Goal: Transaction & Acquisition: Obtain resource

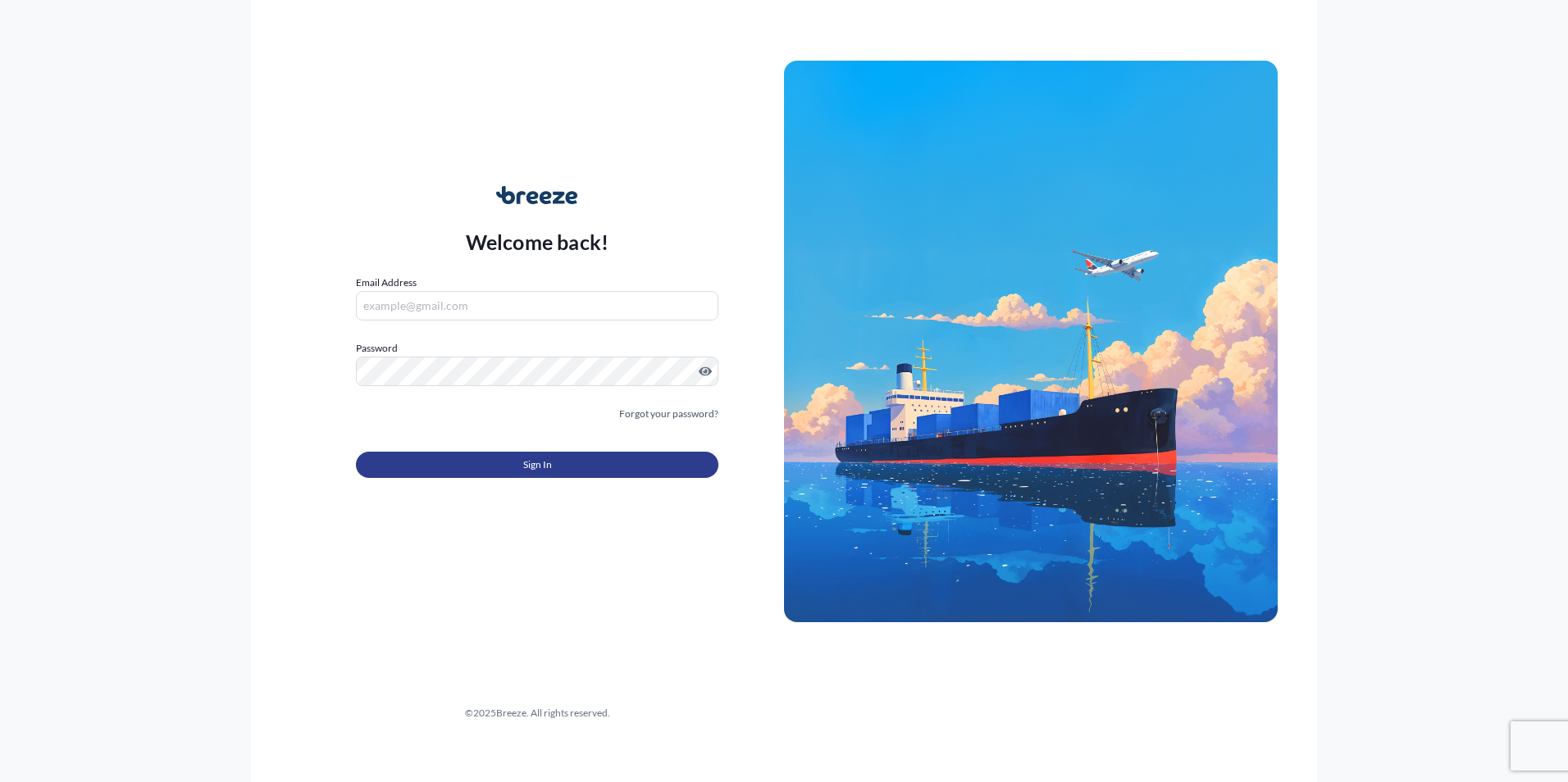
type input "[PERSON_NAME][EMAIL_ADDRESS][DOMAIN_NAME]"
click at [546, 455] on button "Sign In" at bounding box center [537, 465] width 362 height 27
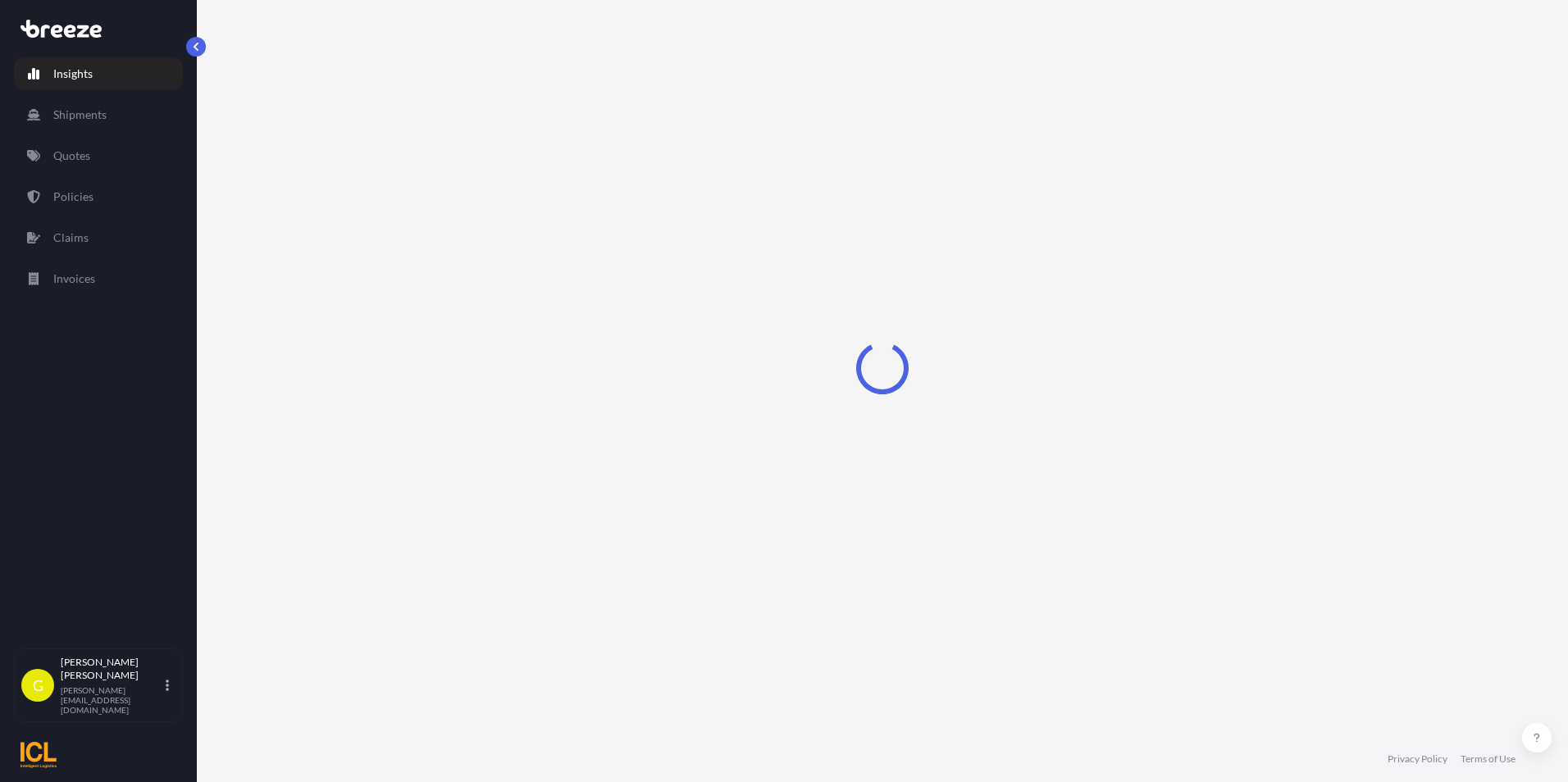
select select "2025"
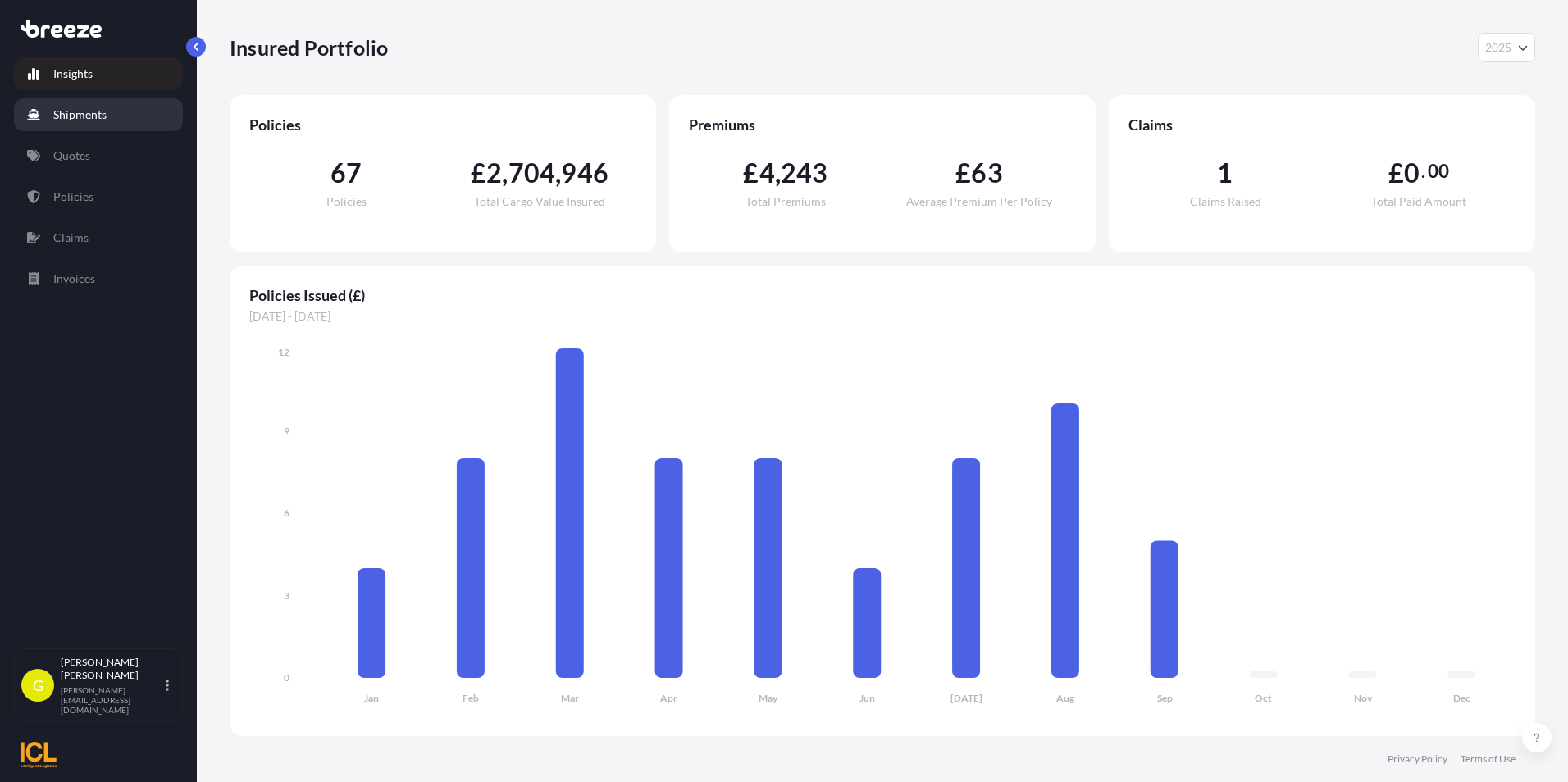
click at [85, 120] on p "Shipments" at bounding box center [80, 115] width 53 height 16
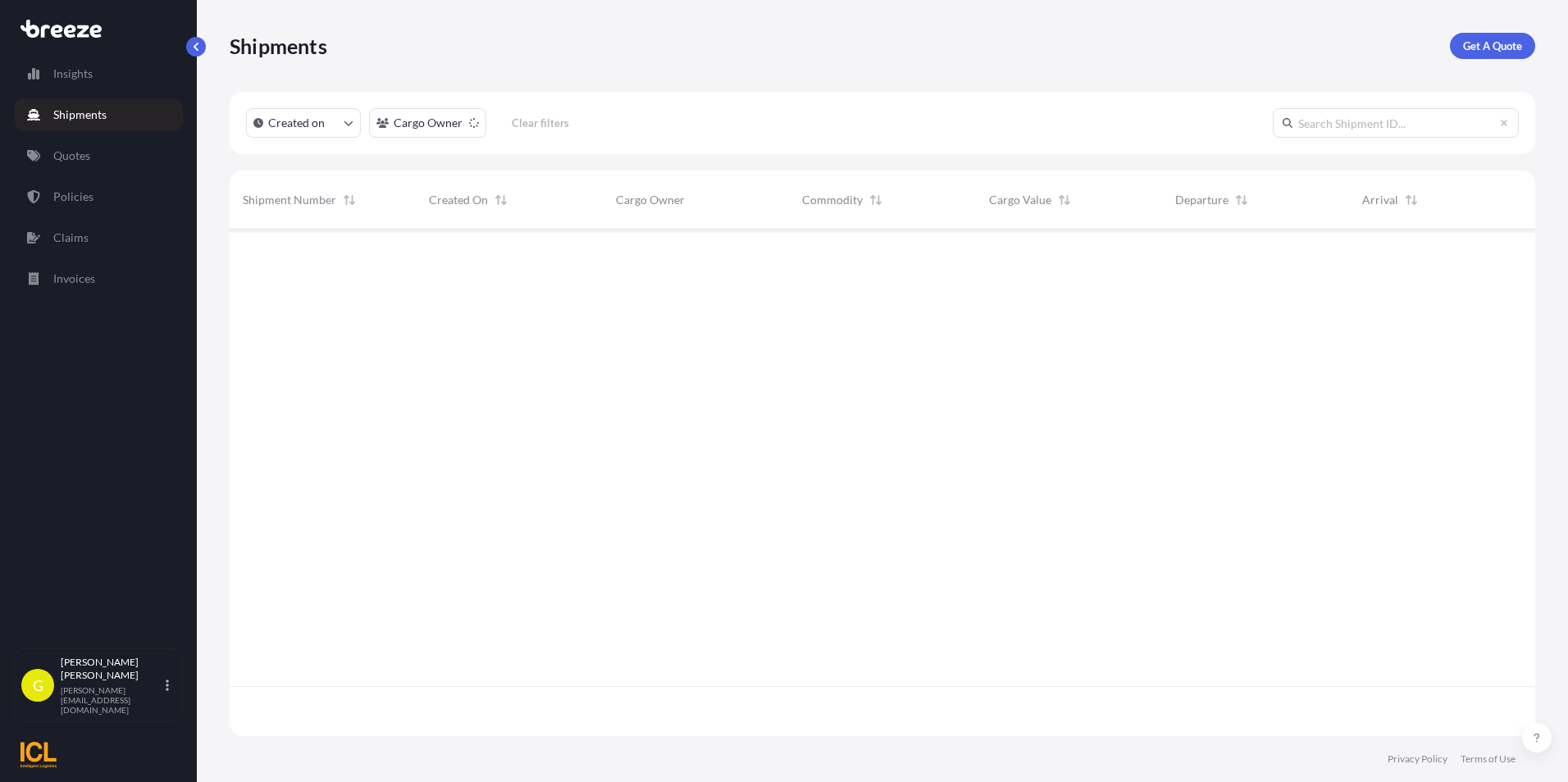
scroll to position [503, 1294]
click at [1524, 43] on link "Get A Quote" at bounding box center [1492, 46] width 85 height 27
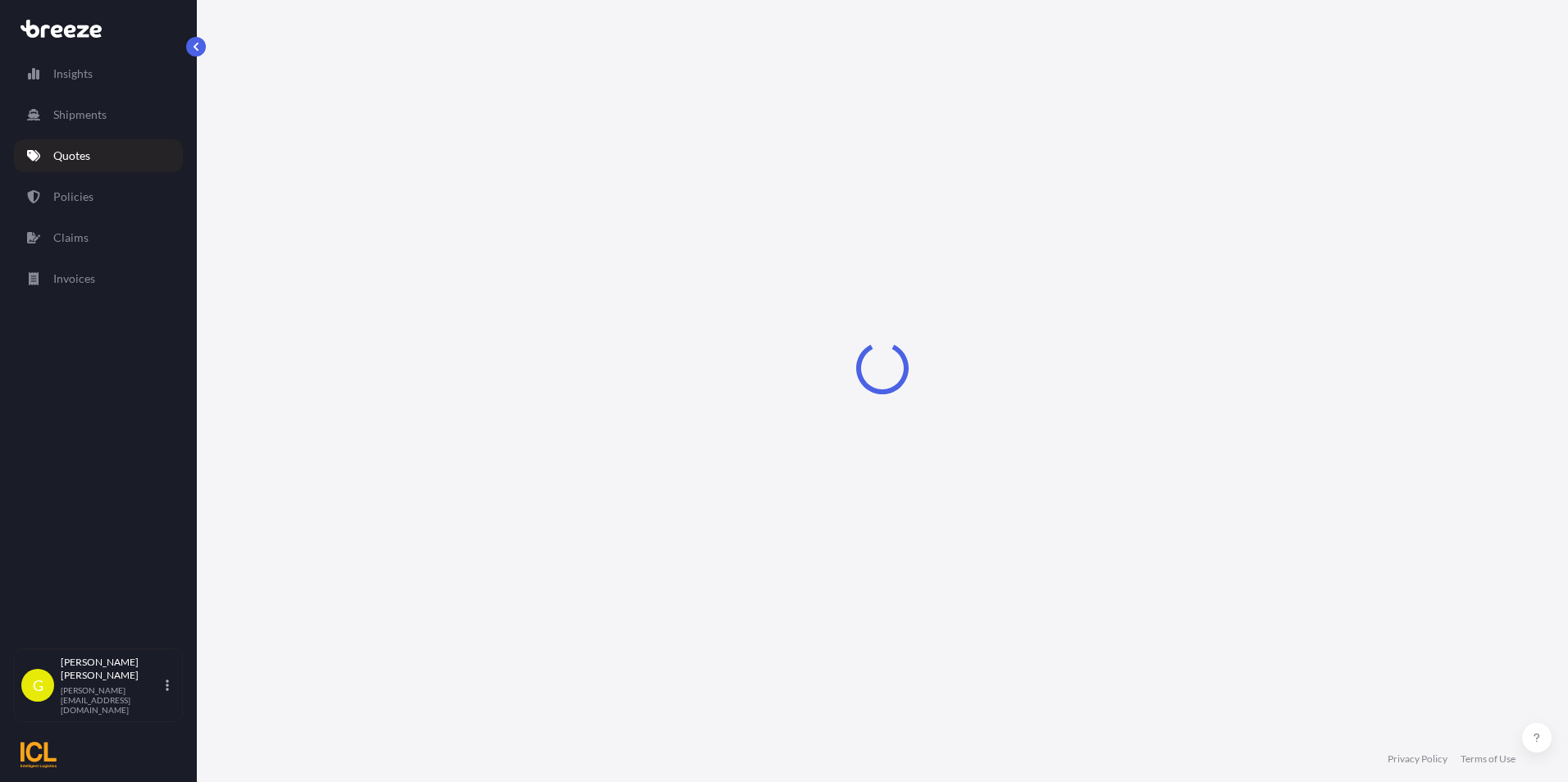
select select "Sea"
select select "1"
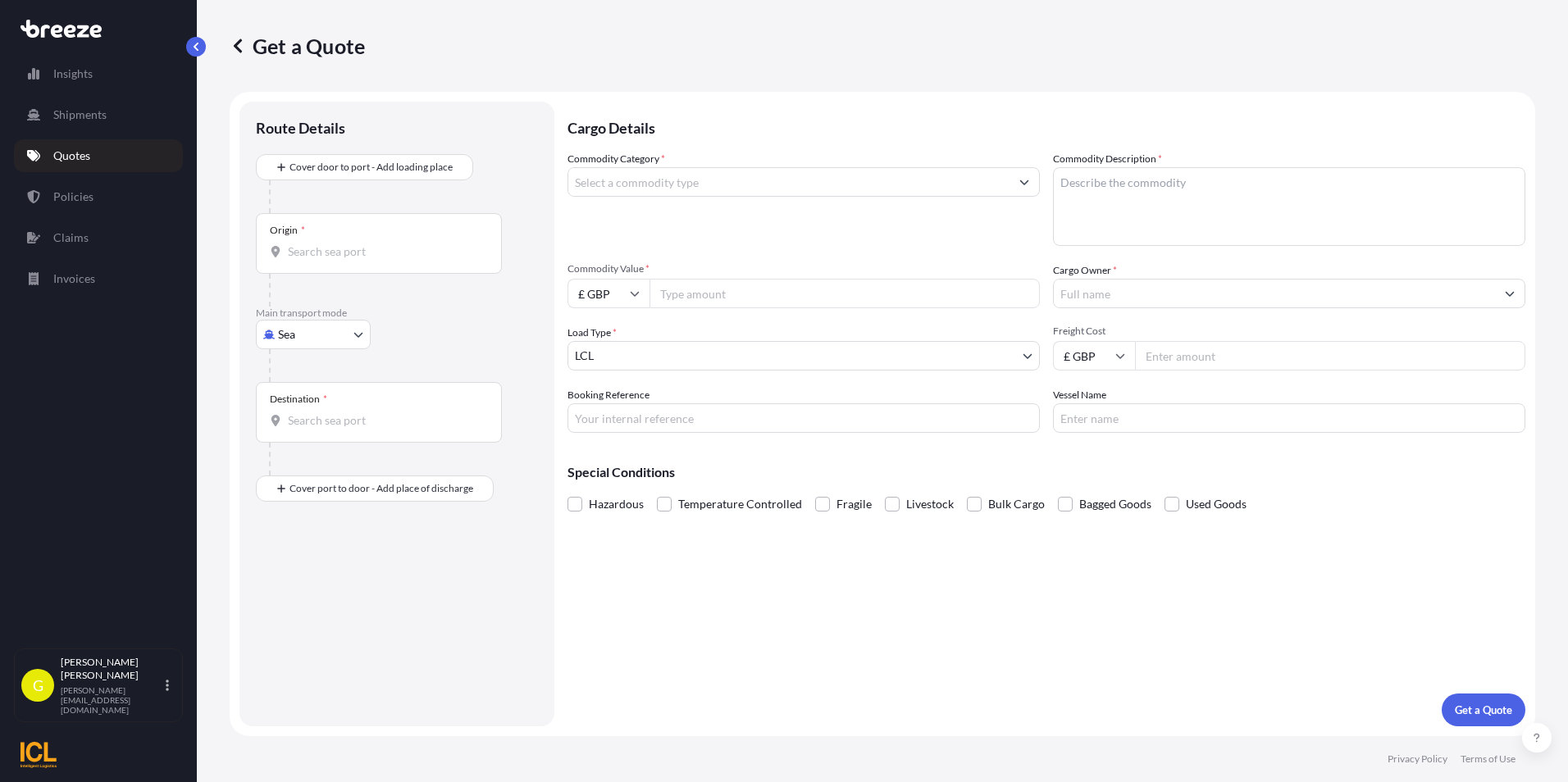
click at [654, 178] on input "Commodity Category *" at bounding box center [789, 182] width 441 height 29
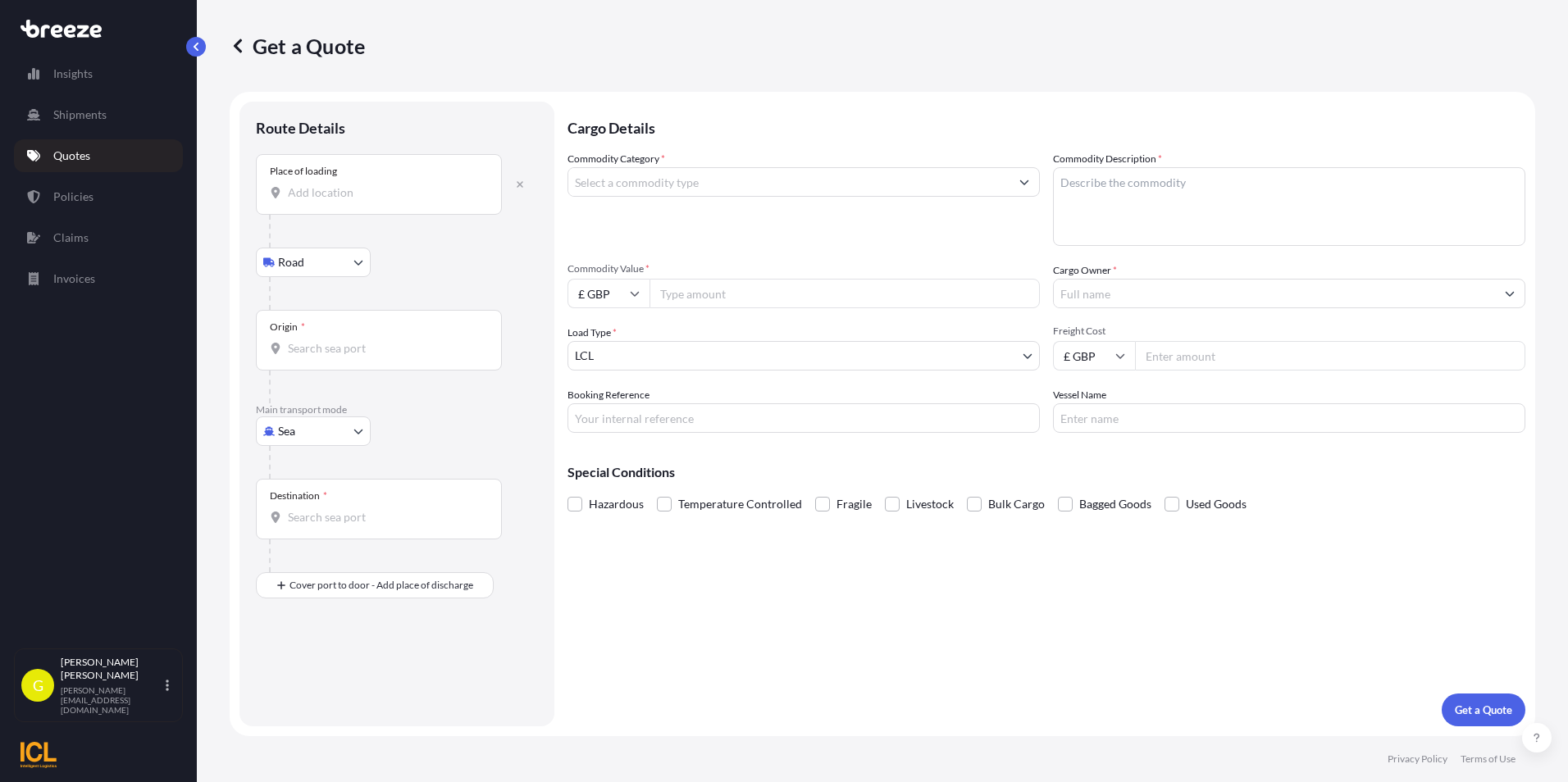
click at [346, 187] on input "Place of loading" at bounding box center [385, 193] width 194 height 16
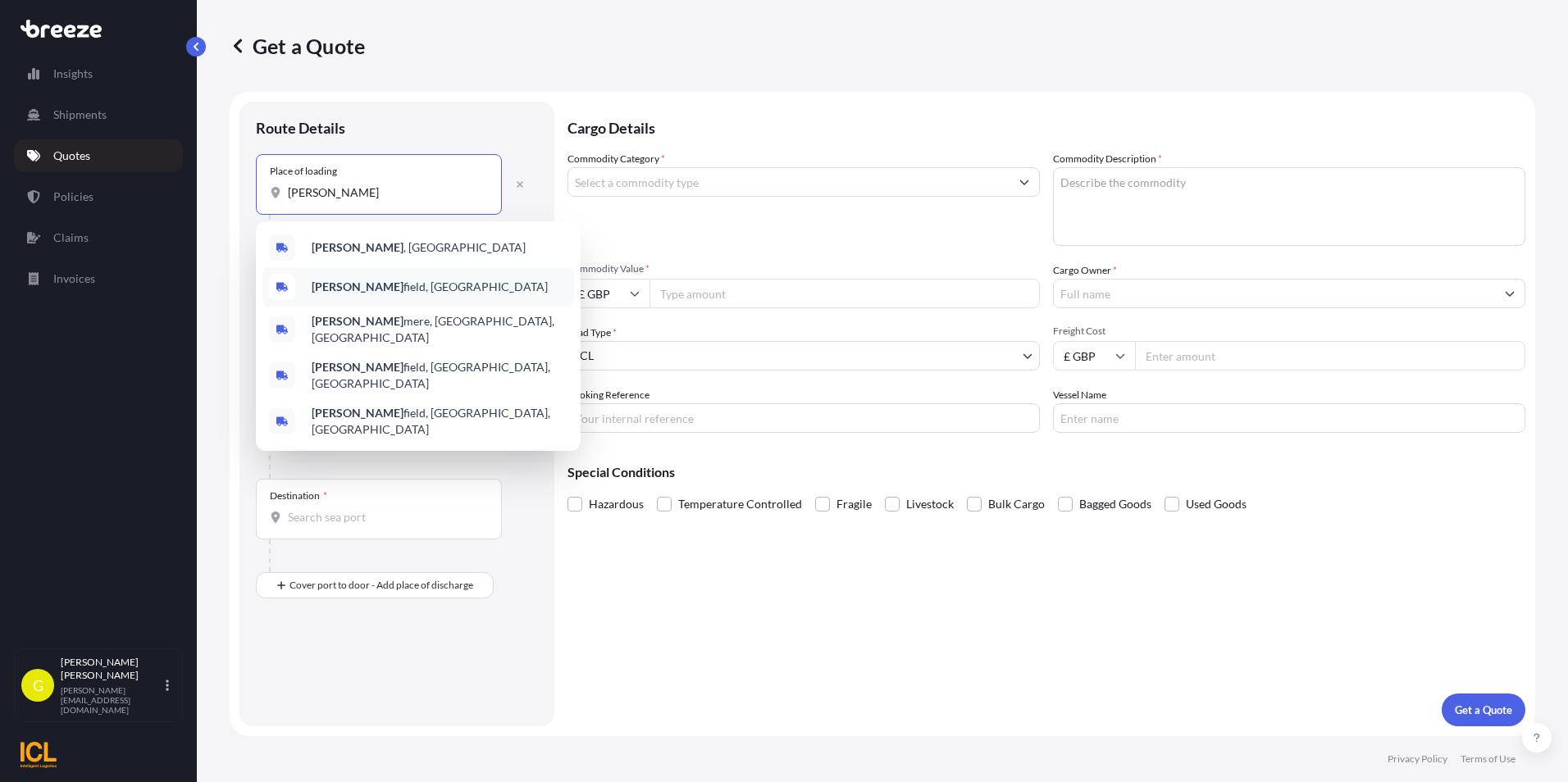
click at [368, 287] on span "[PERSON_NAME][GEOGRAPHIC_DATA], [GEOGRAPHIC_DATA]" at bounding box center [430, 287] width 236 height 16
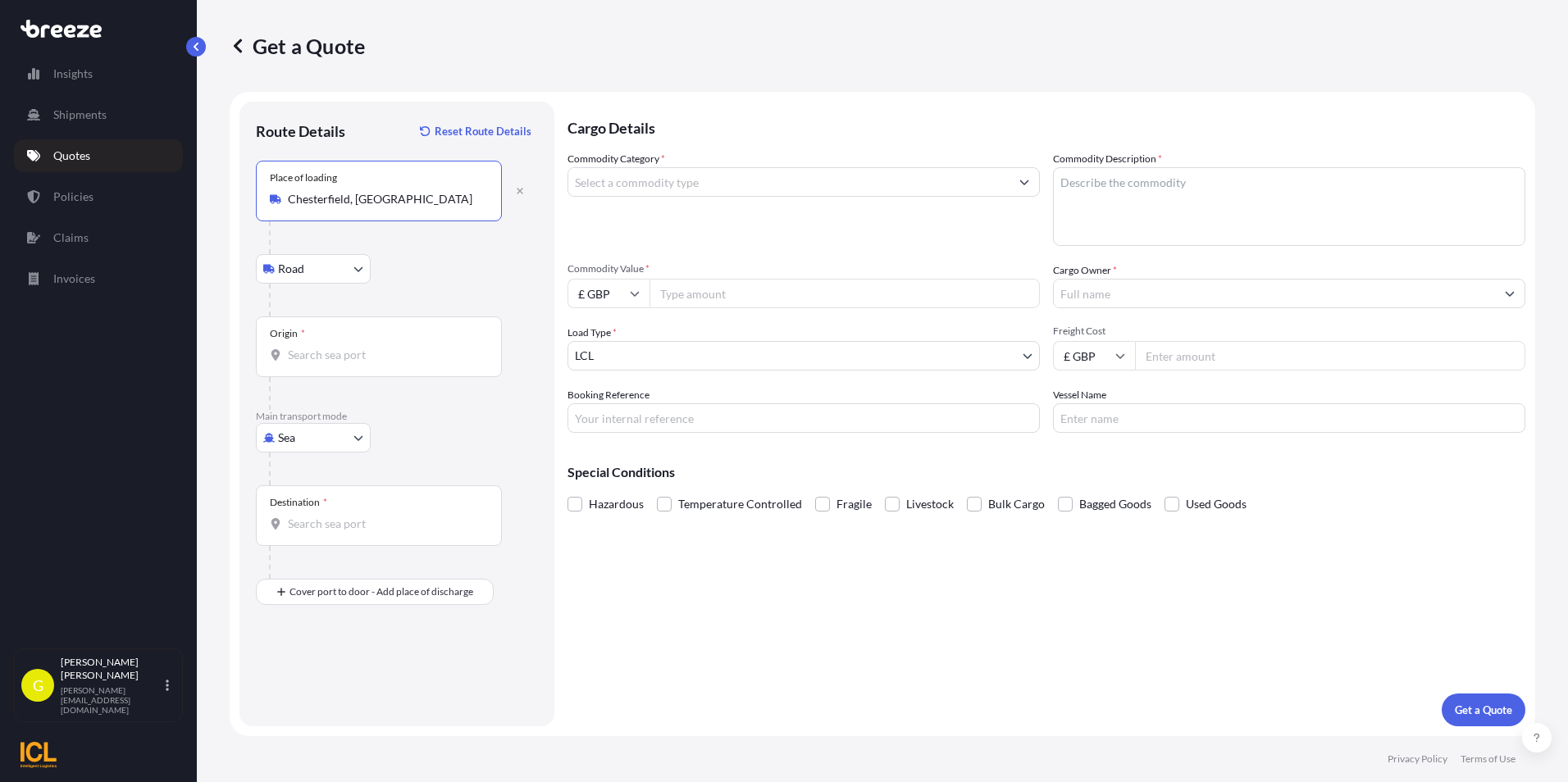
type input "Chesterfield, [GEOGRAPHIC_DATA]"
click at [328, 274] on body "5 options available. 0 options available. 5 options available. 1 option availab…" at bounding box center [784, 391] width 1568 height 782
click at [312, 369] on div "Origin *" at bounding box center [379, 347] width 246 height 60
click at [312, 363] on input "Origin *" at bounding box center [385, 355] width 194 height 16
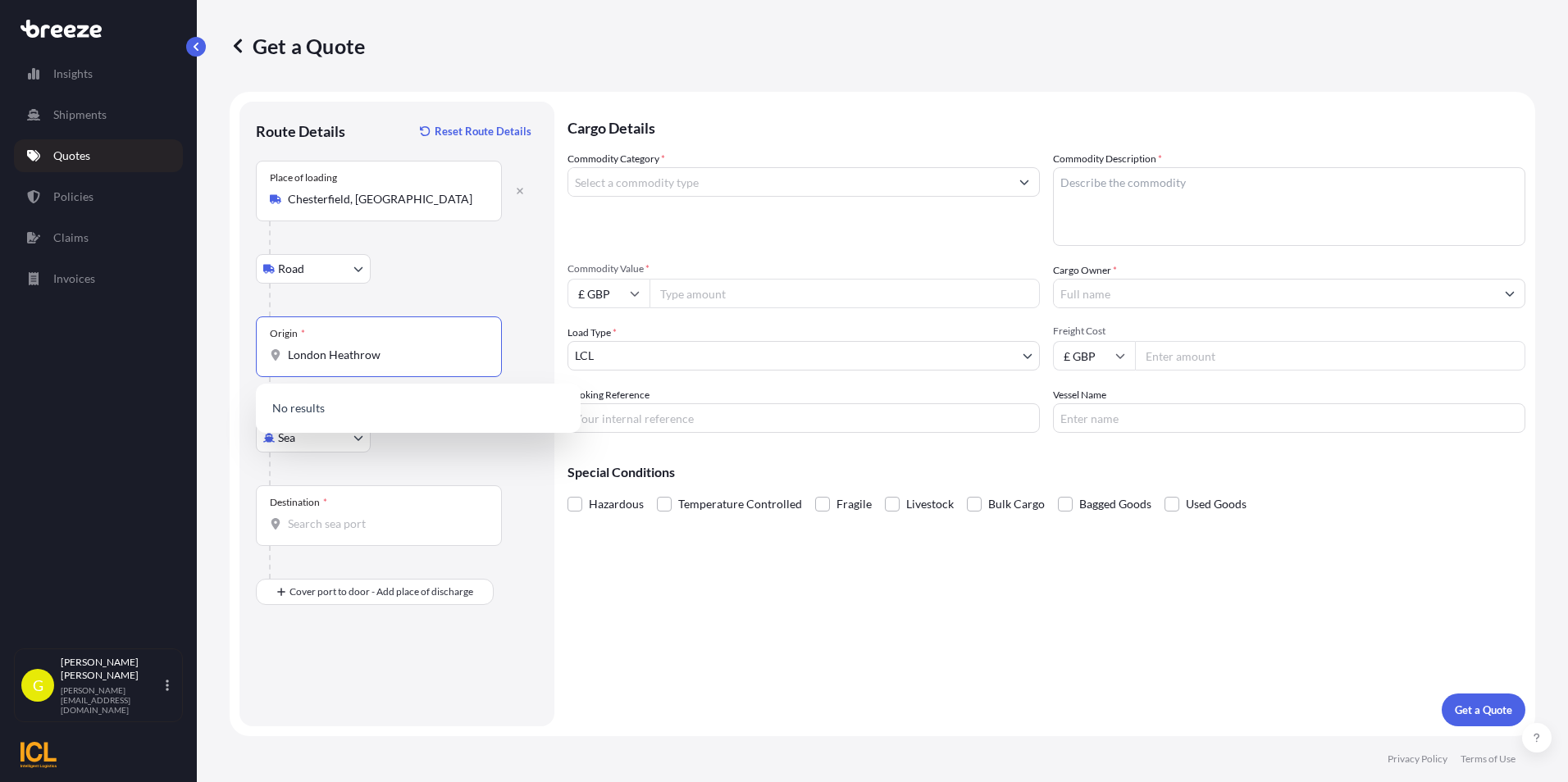
drag, startPoint x: 387, startPoint y: 358, endPoint x: 103, endPoint y: 357, distance: 284.0
click at [103, 357] on div "Insights Shipments Quotes Policies Claims Invoices G [PERSON_NAME] [PERSON_NAME…" at bounding box center [784, 391] width 1568 height 782
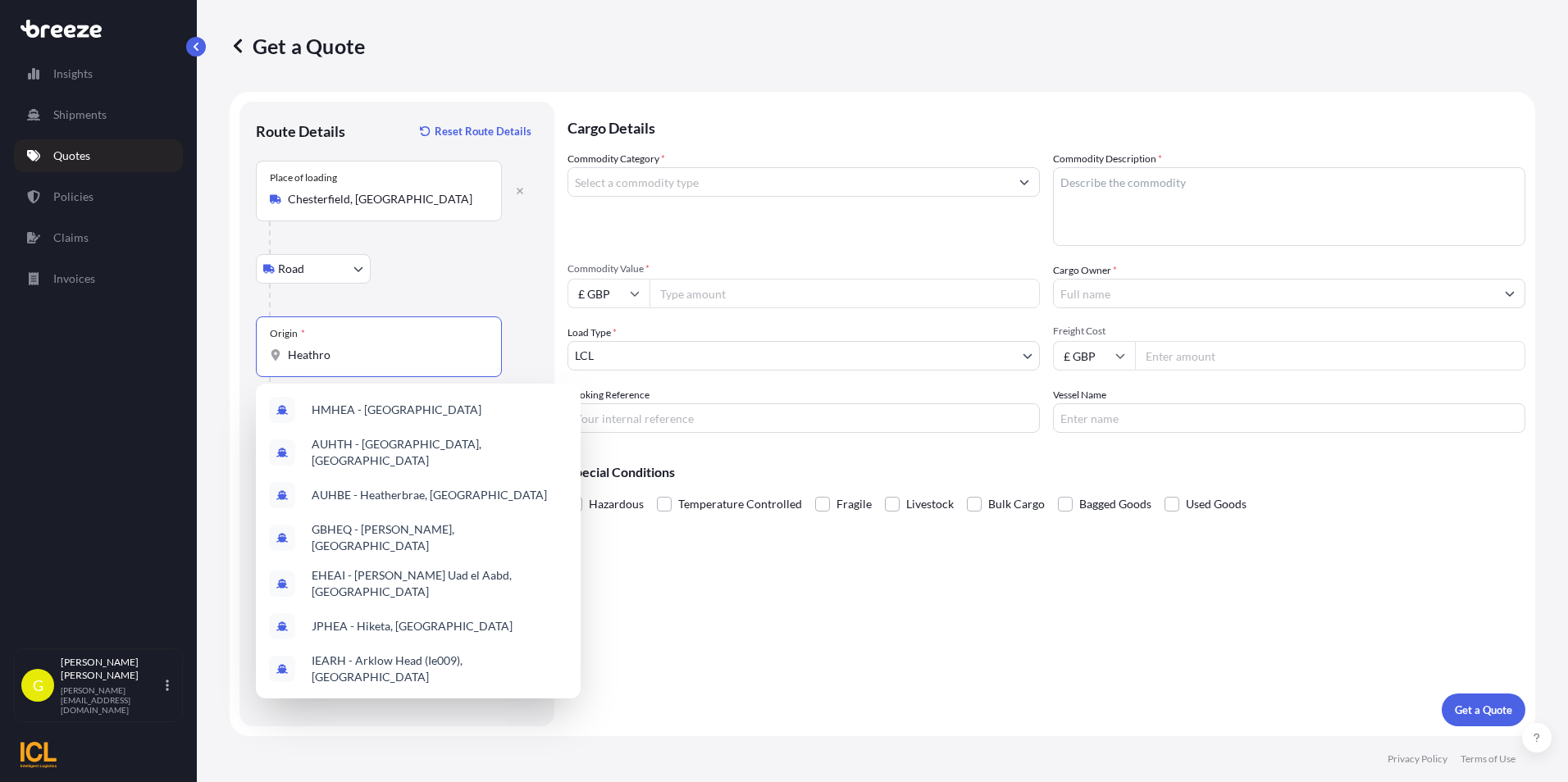
type input "Heathrow"
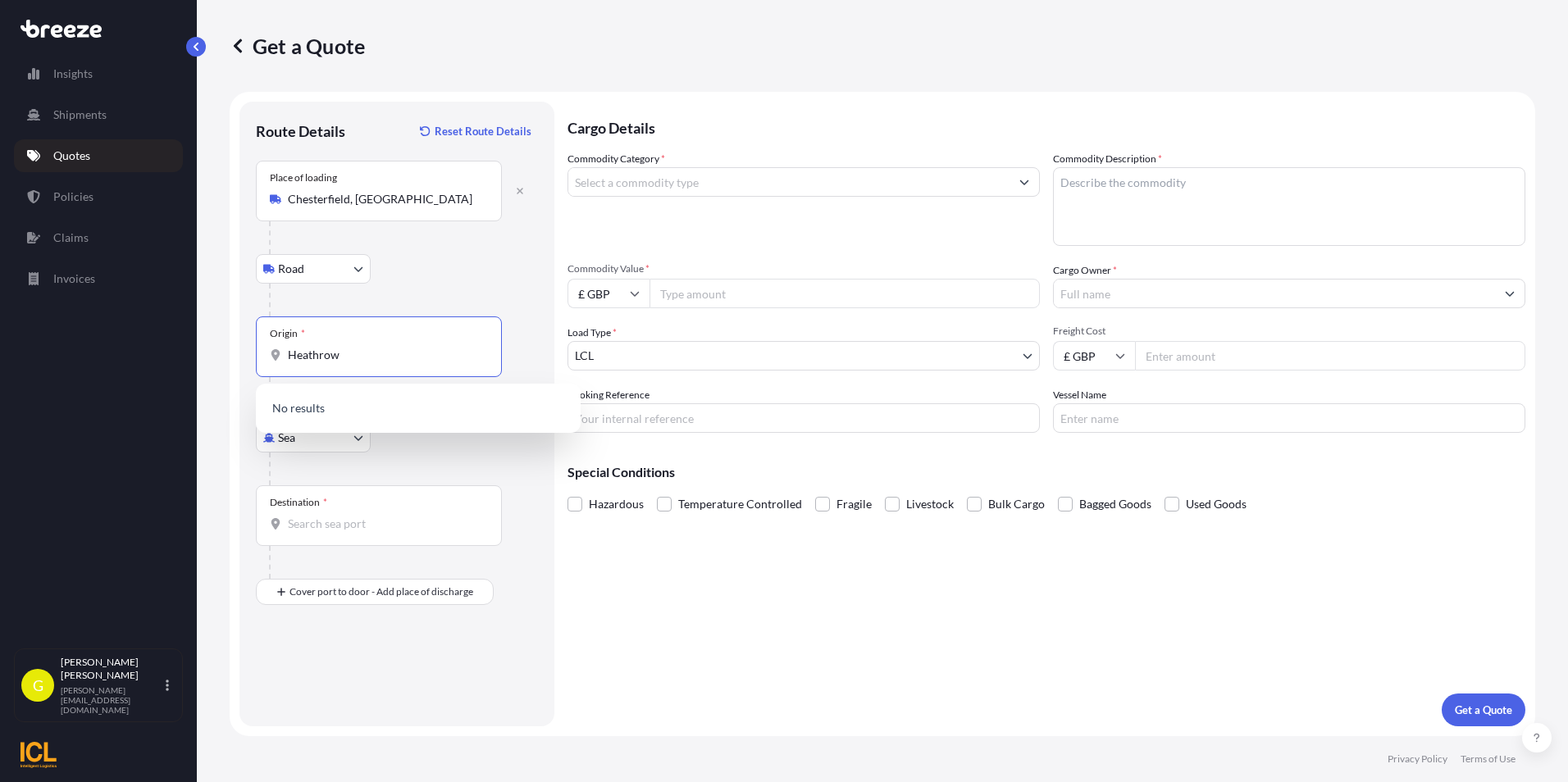
drag, startPoint x: 368, startPoint y: 355, endPoint x: 156, endPoint y: 352, distance: 212.0
click at [156, 352] on div "Insights Shipments Quotes Policies Claims Invoices G [PERSON_NAME] [PERSON_NAME…" at bounding box center [784, 391] width 1568 height 782
click at [498, 275] on div "Road Road Rail" at bounding box center [397, 269] width 282 height 29
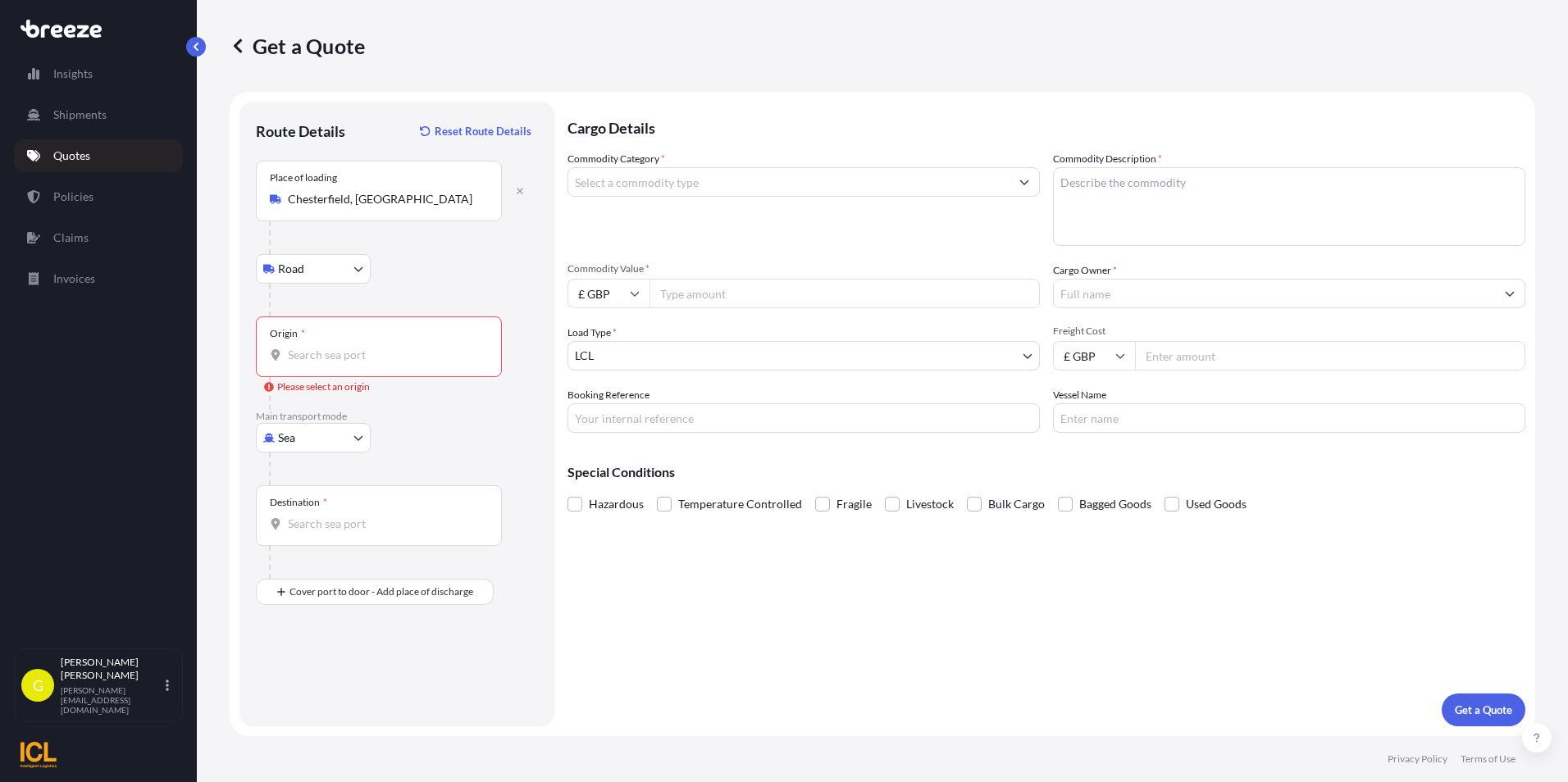
click at [342, 434] on body "0 options available. Insights Shipments Quotes Policies Claims Invoices G [PERS…" at bounding box center [784, 391] width 1568 height 782
click at [316, 502] on div "Air" at bounding box center [313, 509] width 102 height 29
select select "Air"
click at [337, 351] on input "Origin *" at bounding box center [385, 355] width 194 height 16
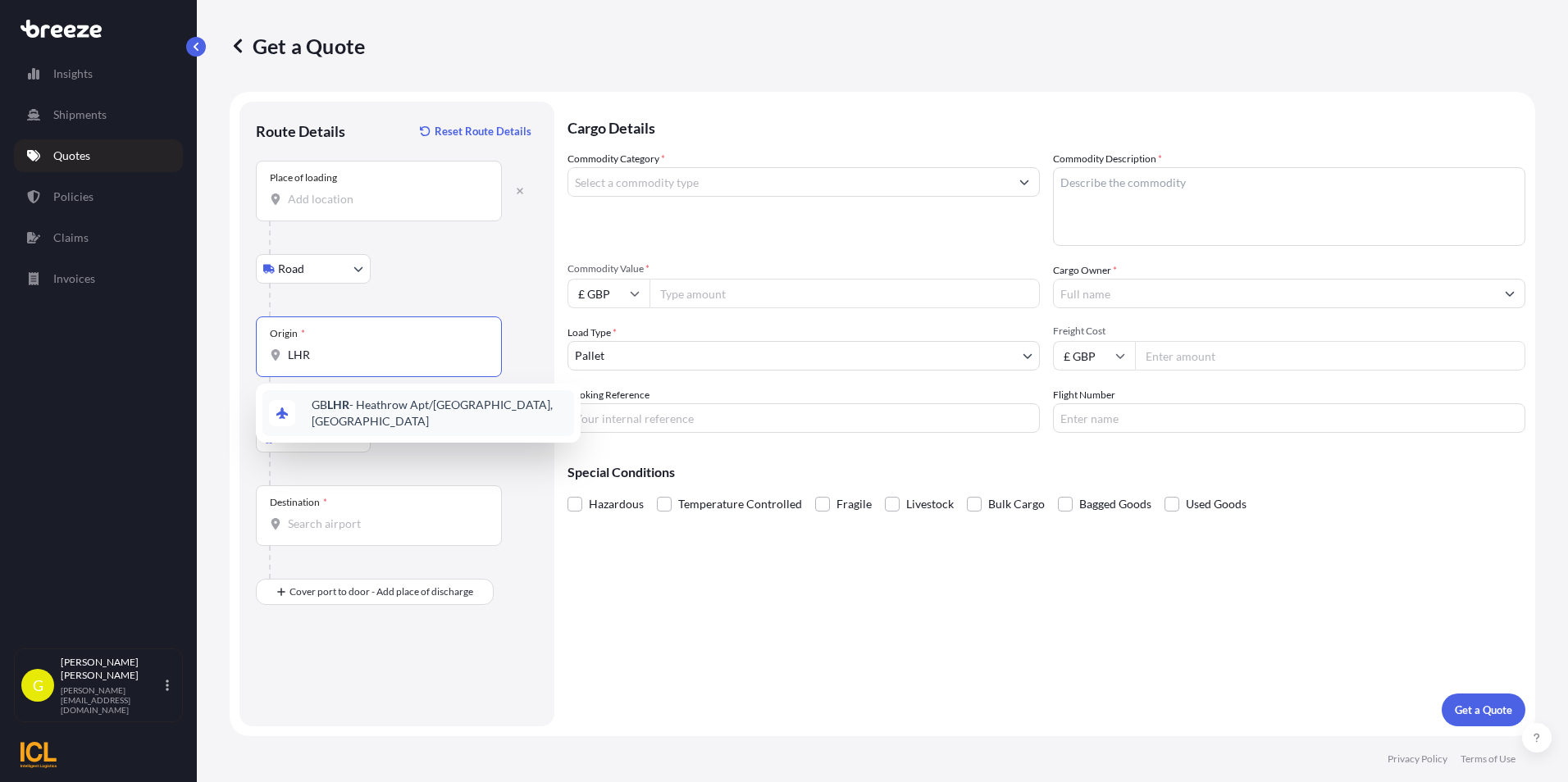
click at [352, 416] on span "GB LHR - Heathrow Apt/[GEOGRAPHIC_DATA], [GEOGRAPHIC_DATA]" at bounding box center [440, 413] width 256 height 33
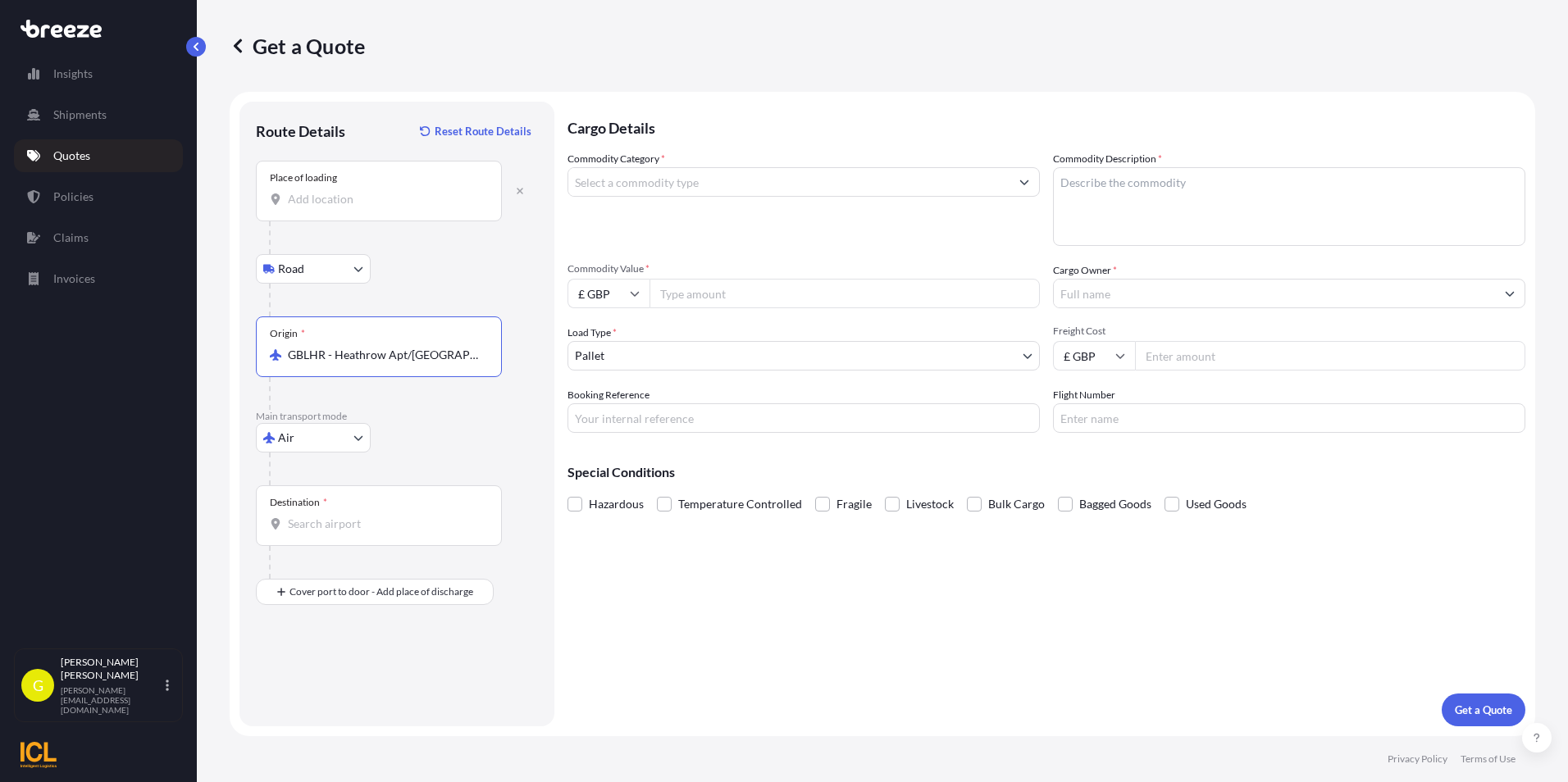
type input "GBLHR - Heathrow Apt/[GEOGRAPHIC_DATA], [GEOGRAPHIC_DATA]"
click at [328, 541] on div "Destination *" at bounding box center [379, 516] width 246 height 60
click at [328, 532] on input "Destination *" at bounding box center [385, 524] width 194 height 16
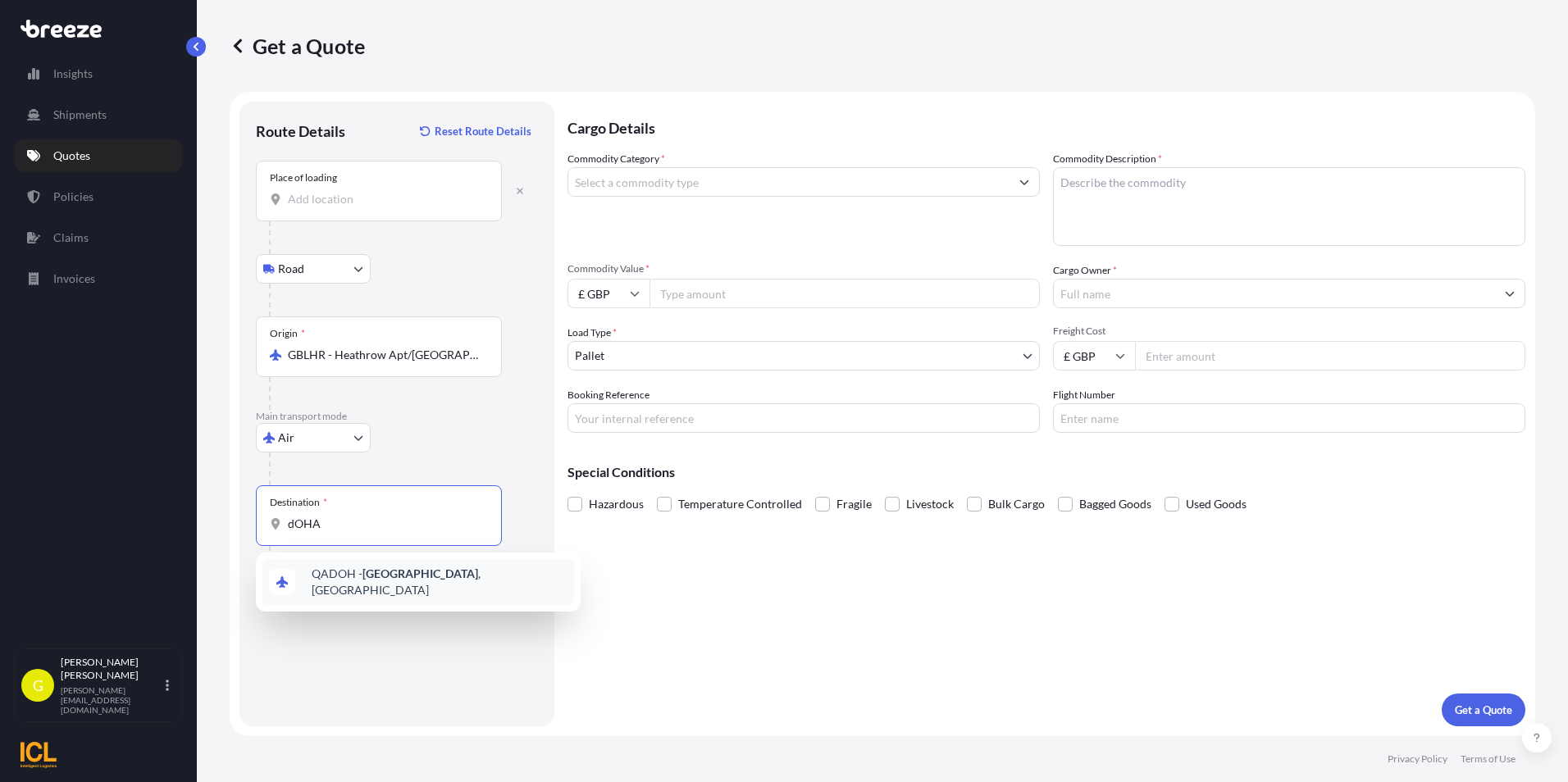
click at [342, 580] on span "QADOH - [GEOGRAPHIC_DATA] , [GEOGRAPHIC_DATA]" at bounding box center [440, 583] width 256 height 33
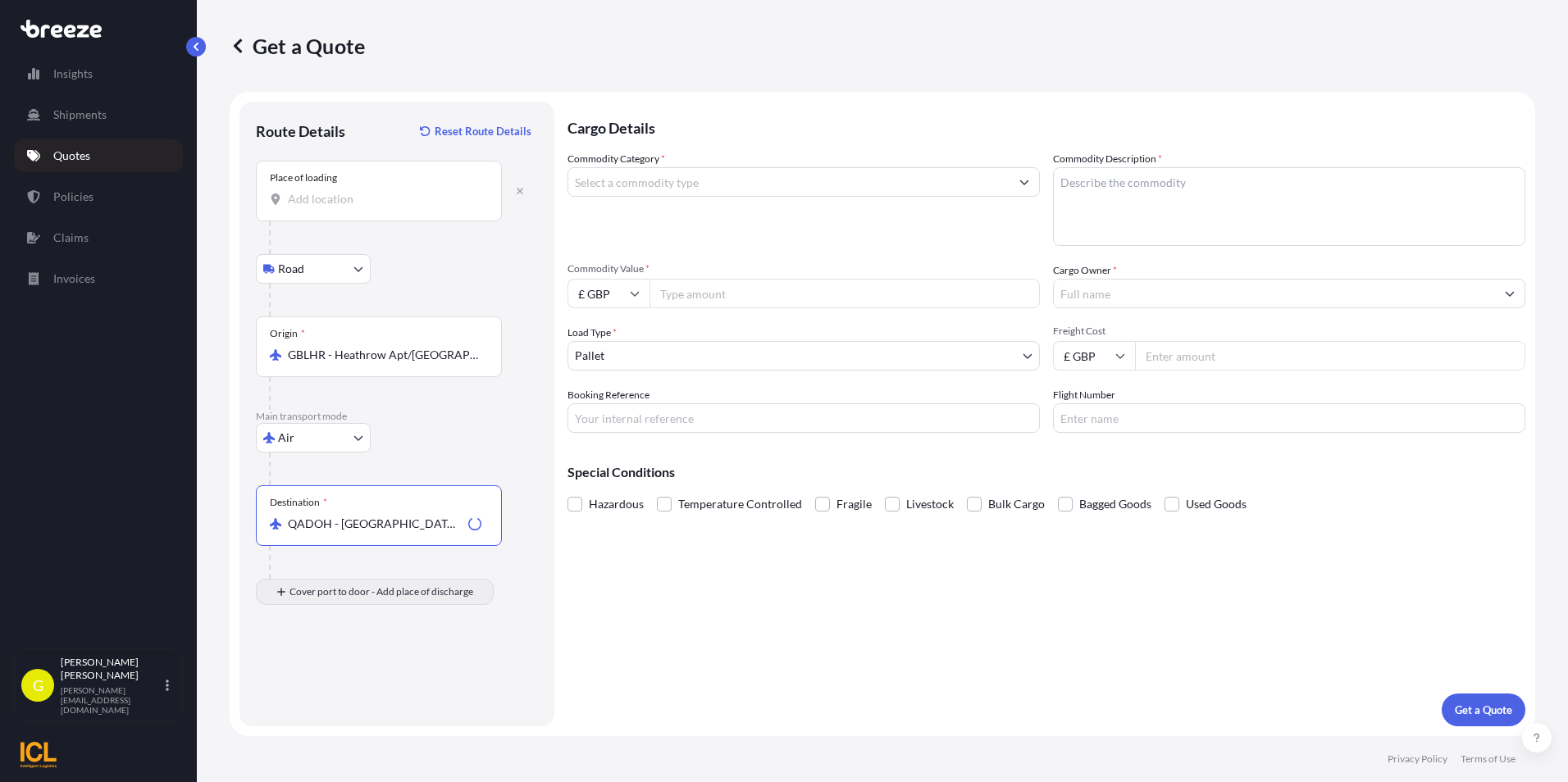
type input "QADOH - [GEOGRAPHIC_DATA], [GEOGRAPHIC_DATA]"
click at [304, 598] on body "0 options available. 1 option available. Insights Shipments Quotes Policies Cla…" at bounding box center [784, 391] width 1568 height 782
click at [347, 679] on input "Place of Discharge" at bounding box center [385, 680] width 194 height 16
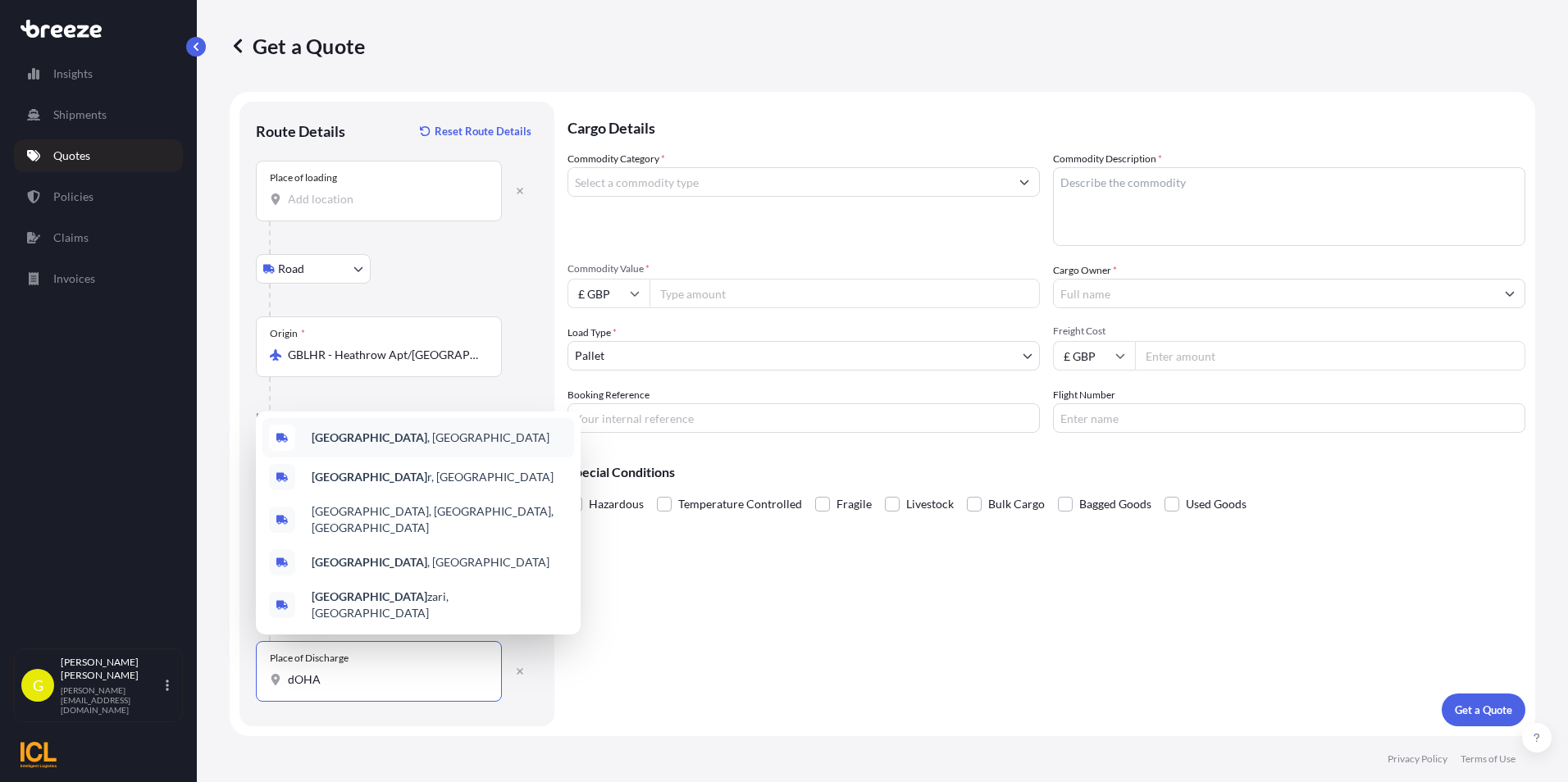
click at [345, 446] on span "[GEOGRAPHIC_DATA] , [GEOGRAPHIC_DATA]" at bounding box center [431, 438] width 238 height 16
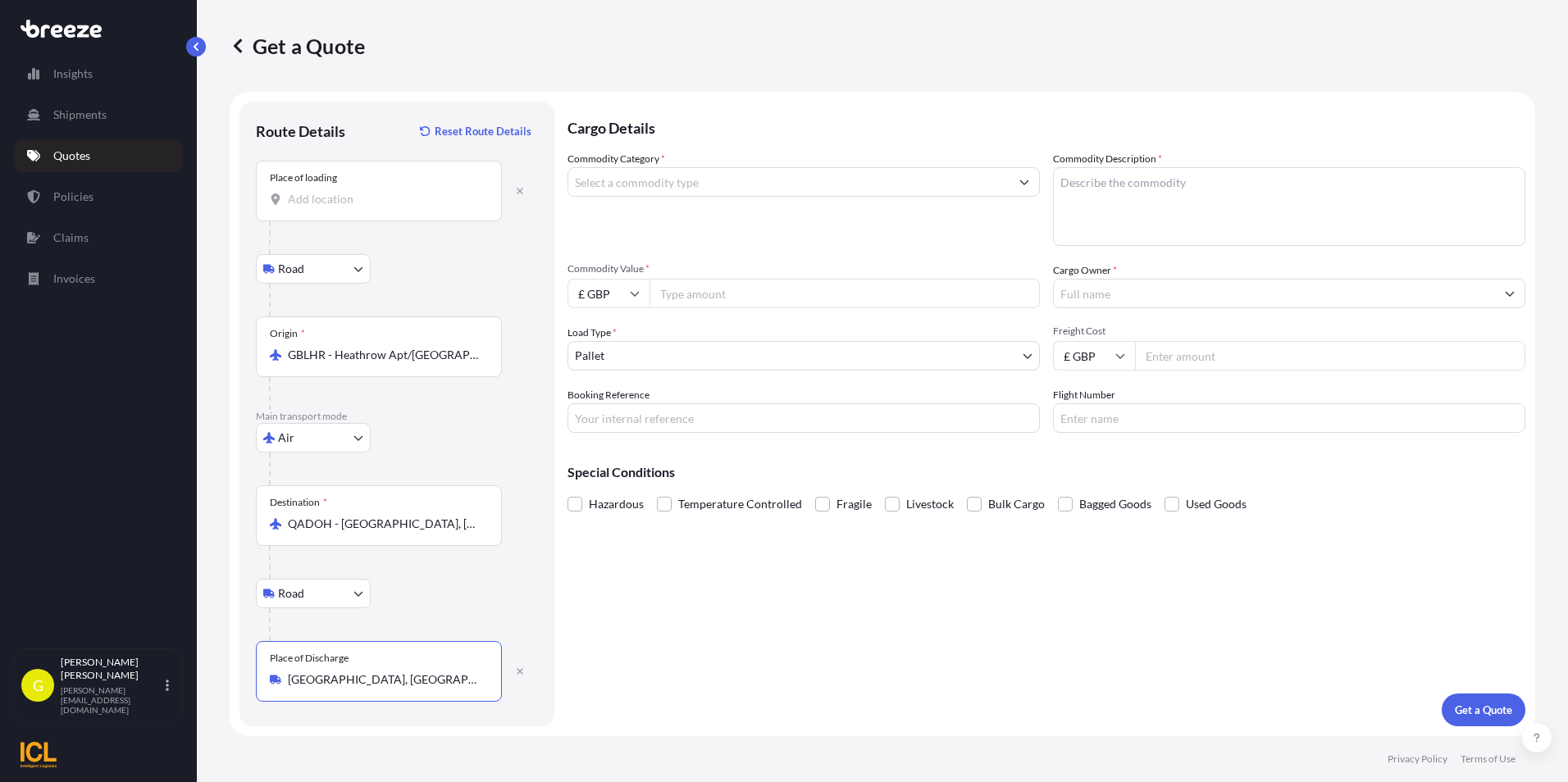
type input "[GEOGRAPHIC_DATA], [GEOGRAPHIC_DATA]"
click at [677, 184] on input "Commodity Category *" at bounding box center [789, 182] width 441 height 29
type input "K"
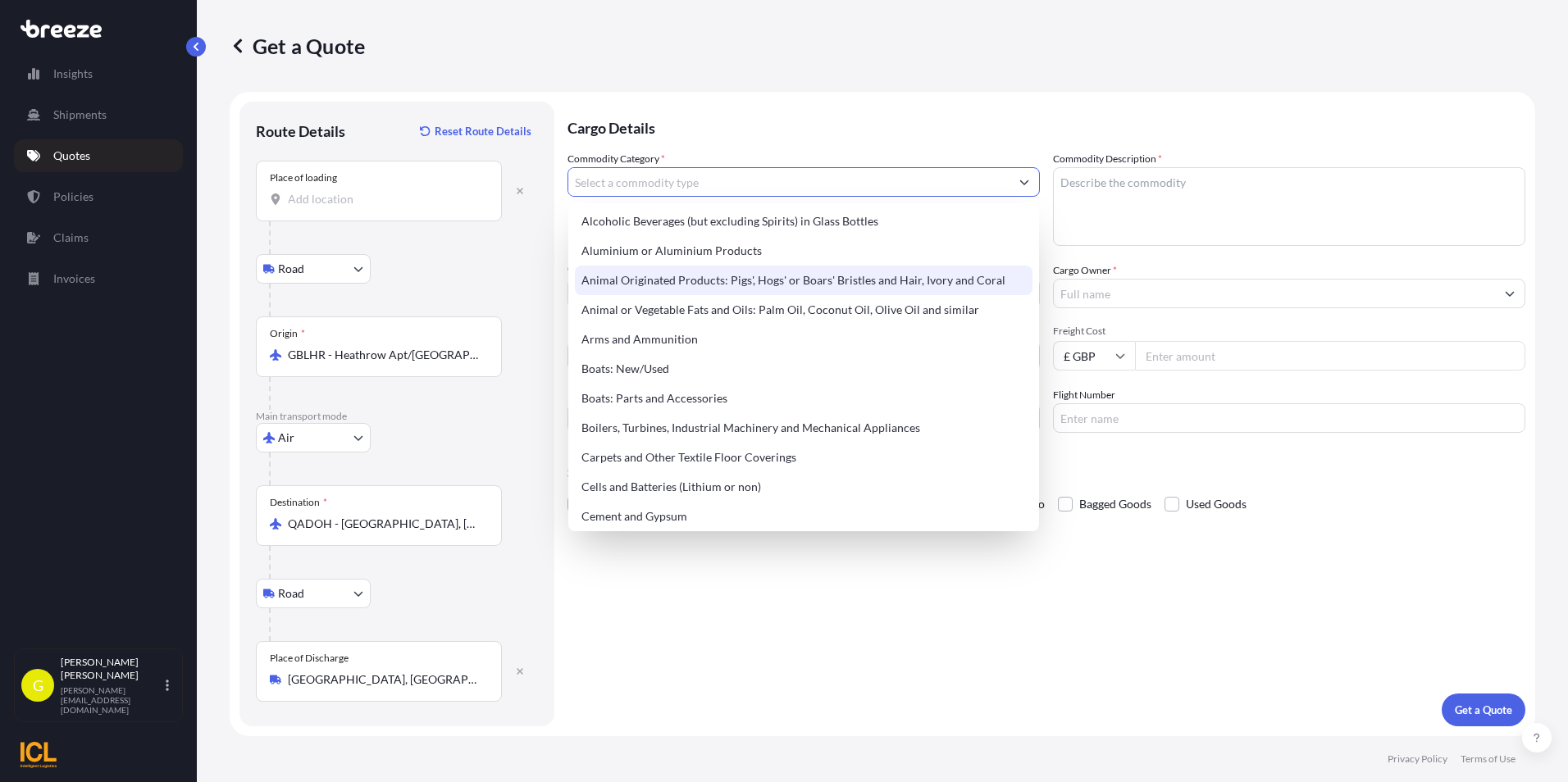
scroll to position [164, 0]
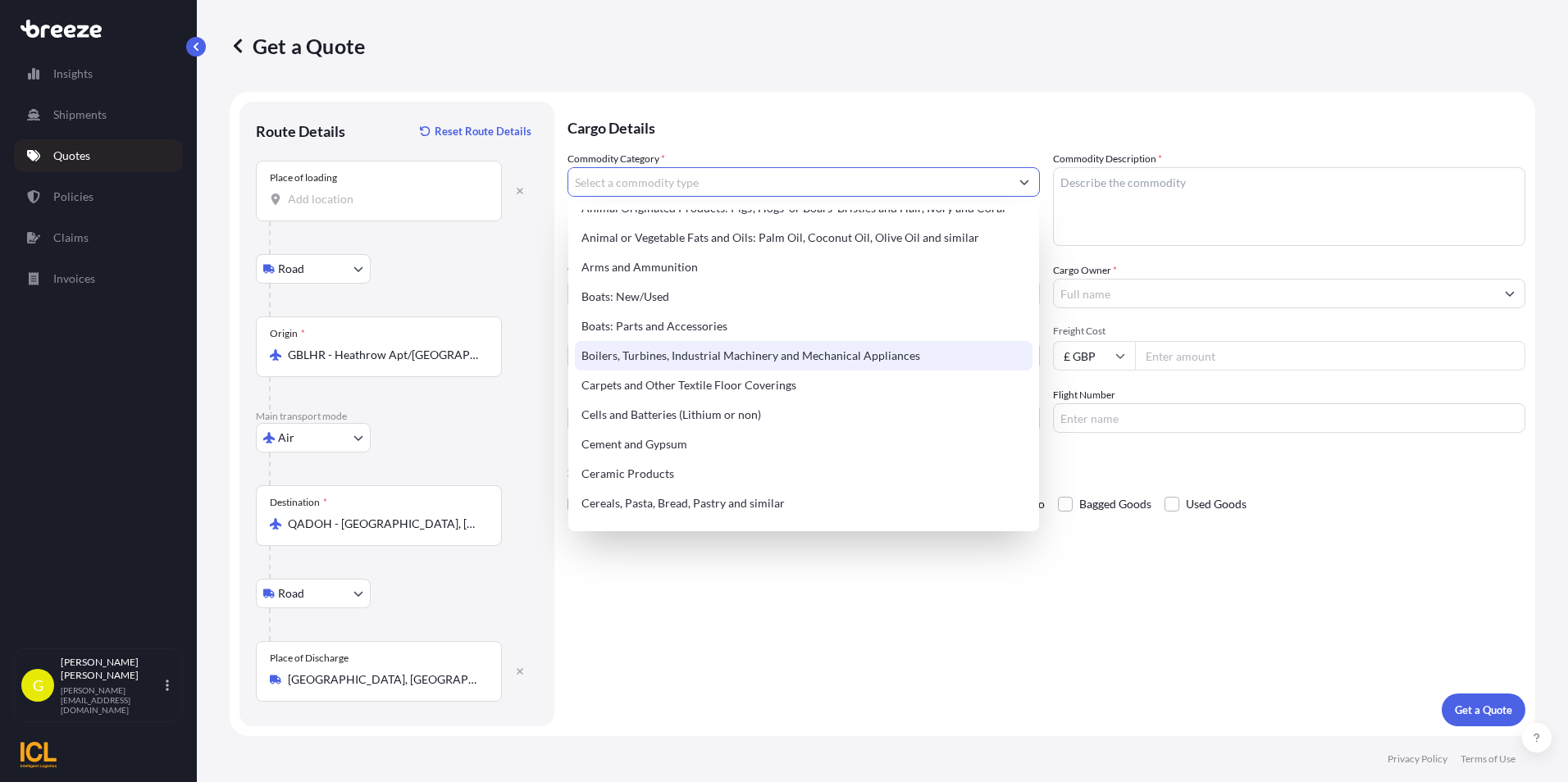
click at [721, 353] on div "Boilers, Turbines, Industrial Machinery and Mechanical Appliances" at bounding box center [803, 356] width 457 height 29
type input "Boilers, Turbines, Industrial Machinery and Mechanical Appliances"
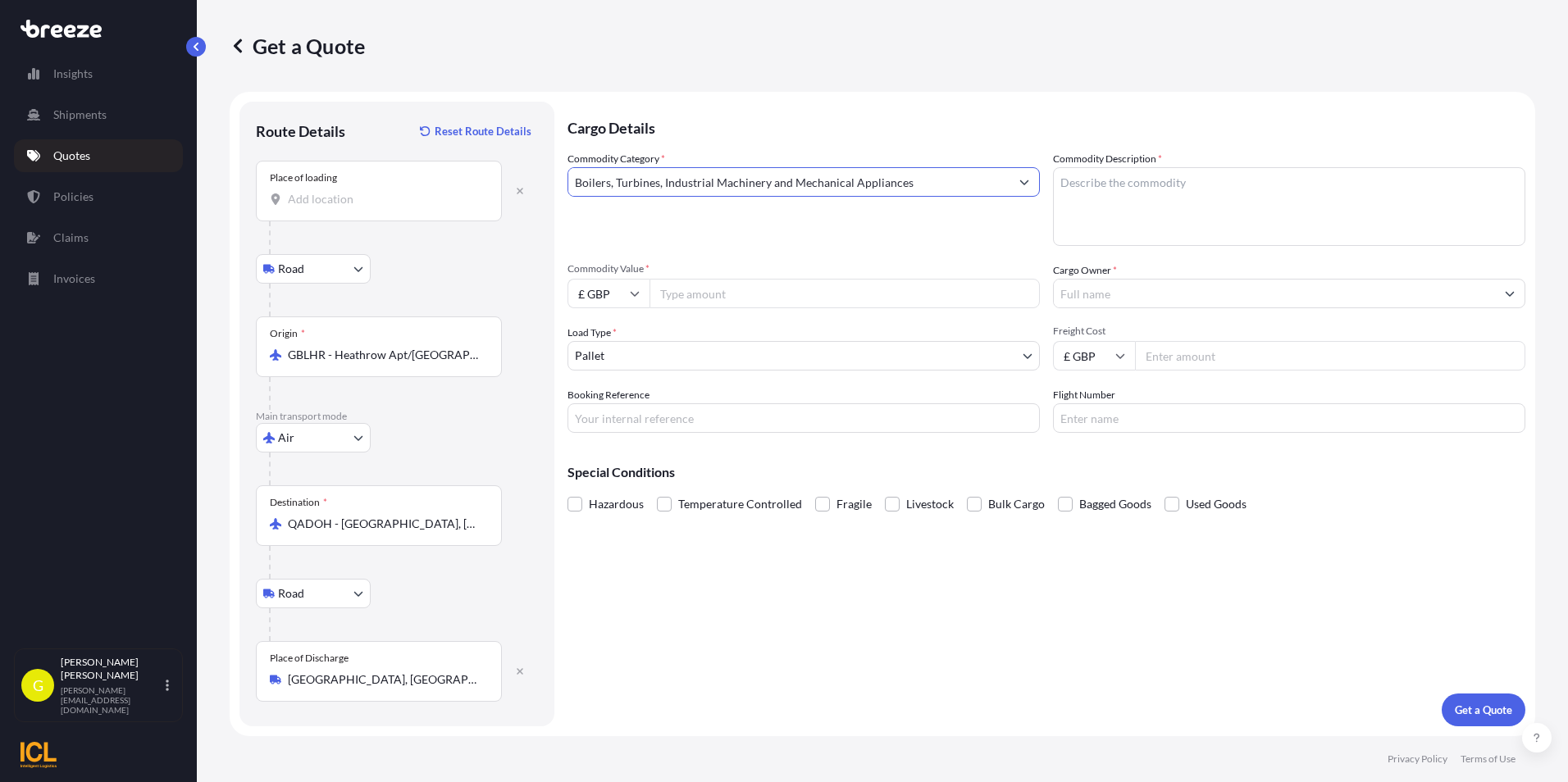
click at [703, 297] on input "Commodity Value *" at bounding box center [844, 294] width 391 height 29
click at [705, 289] on input "Commodity Value *" at bounding box center [844, 294] width 391 height 29
type input "10000"
click at [1216, 310] on div "Commodity Category * Boilers, Turbines, Industrial Machinery and Mechanical App…" at bounding box center [1046, 292] width 958 height 282
click at [1180, 240] on textarea "Commodity Description *" at bounding box center [1289, 207] width 472 height 79
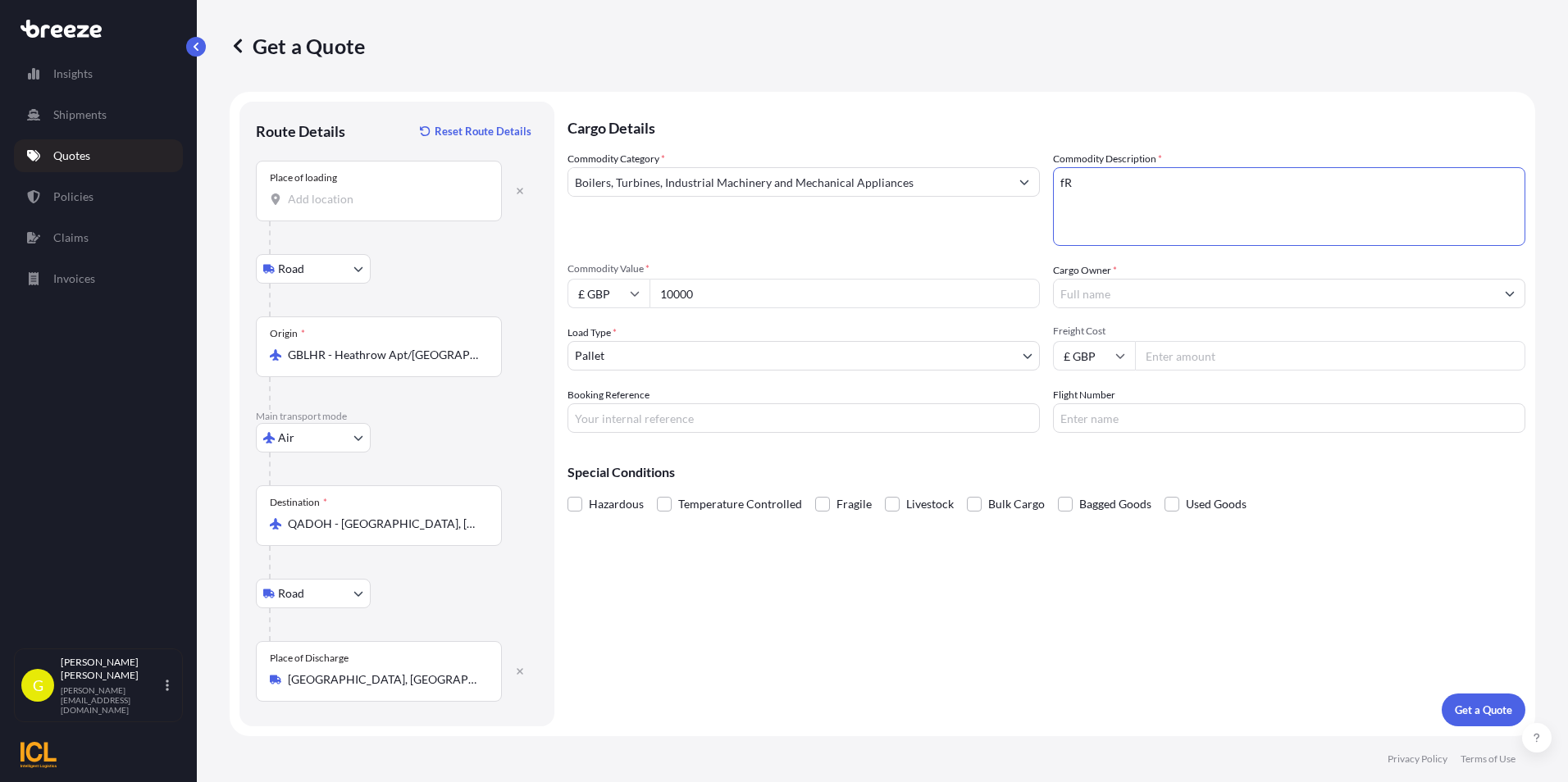
type textarea "f"
type textarea "Fryer"
click at [1184, 363] on input "Freight Cost" at bounding box center [1330, 356] width 391 height 29
type input "715.07"
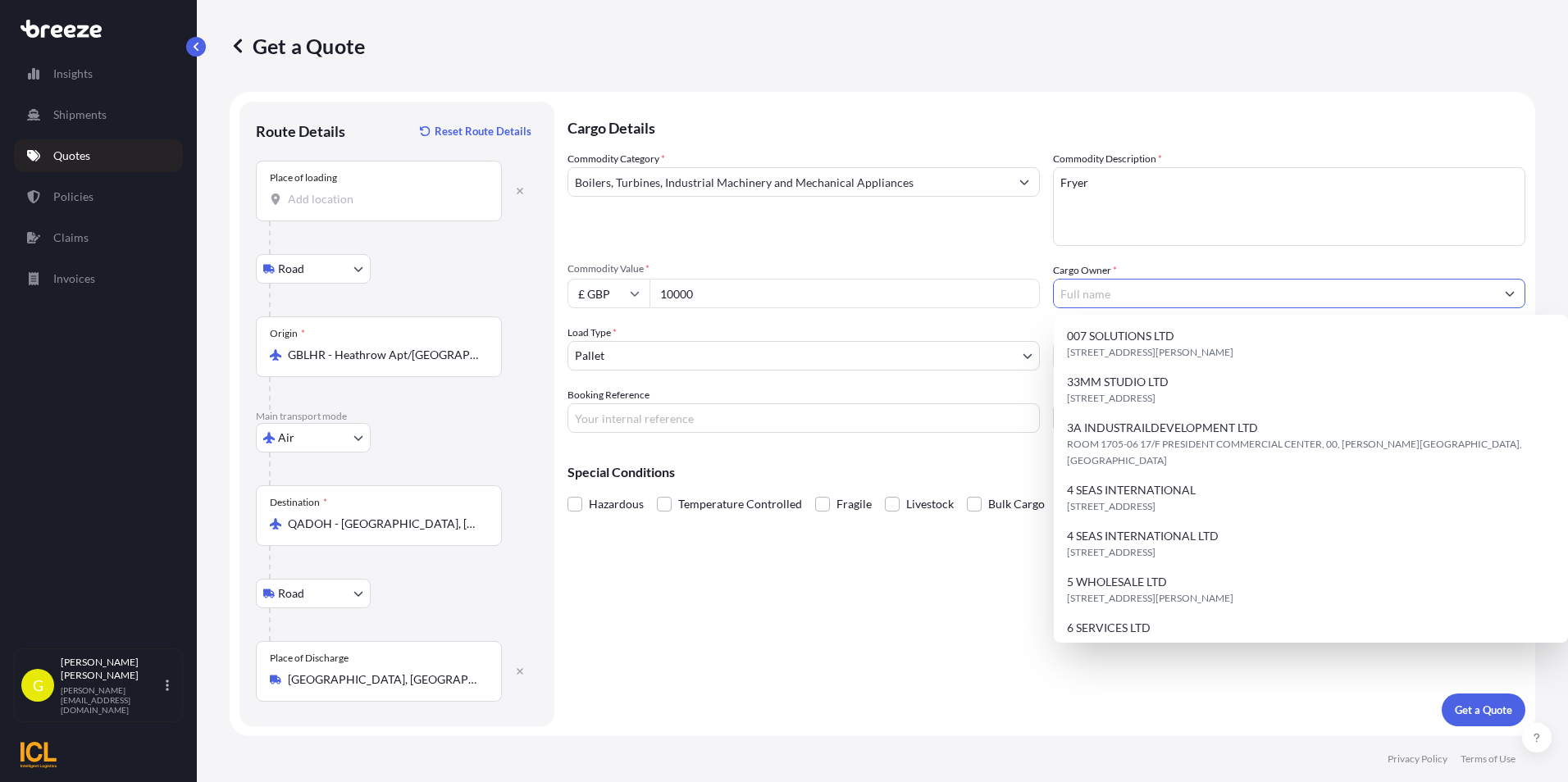
click at [1107, 296] on input "Cargo Owner *" at bounding box center [1274, 294] width 441 height 29
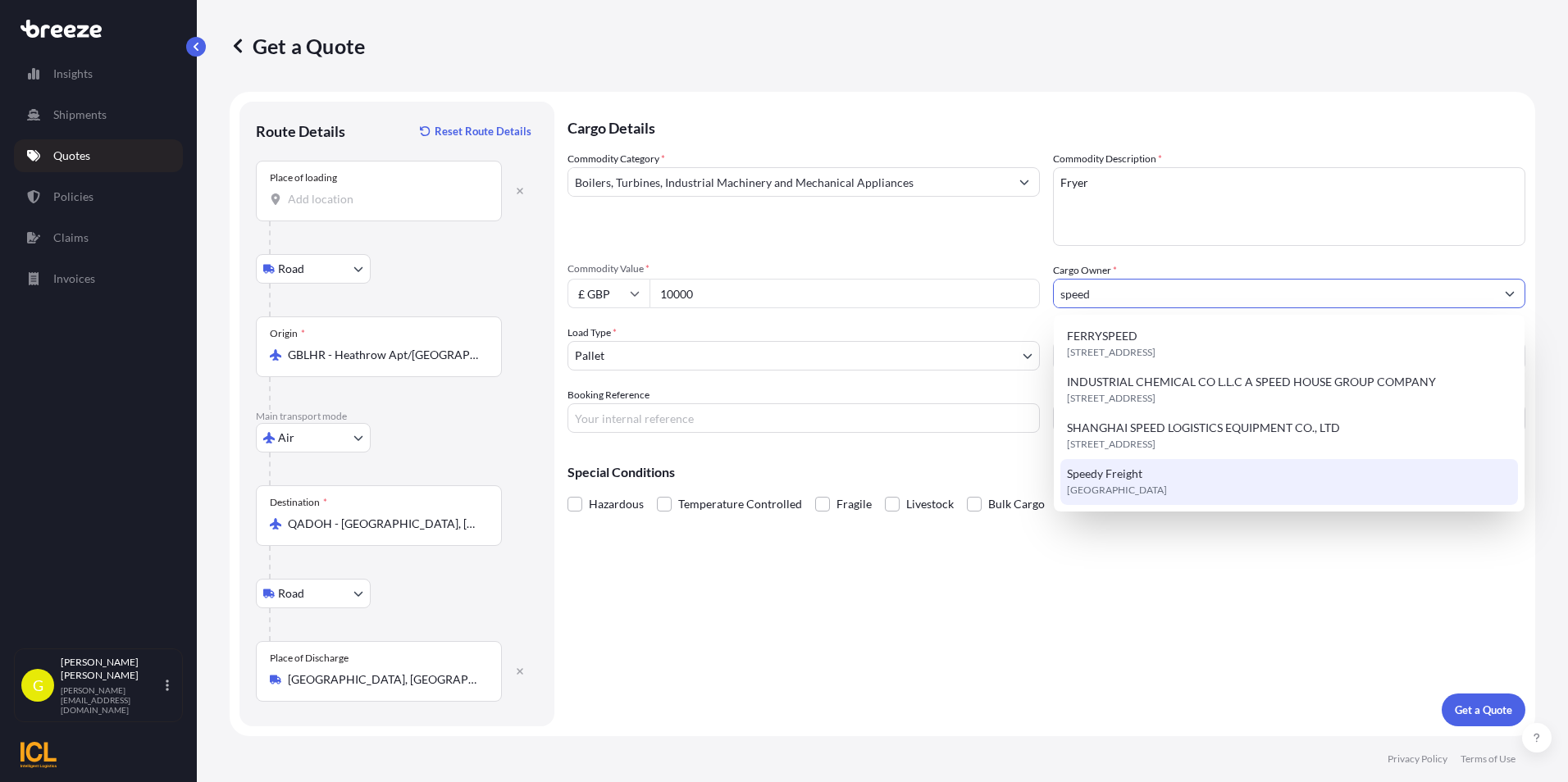
click at [1117, 477] on span "Speedy Freight" at bounding box center [1104, 474] width 75 height 16
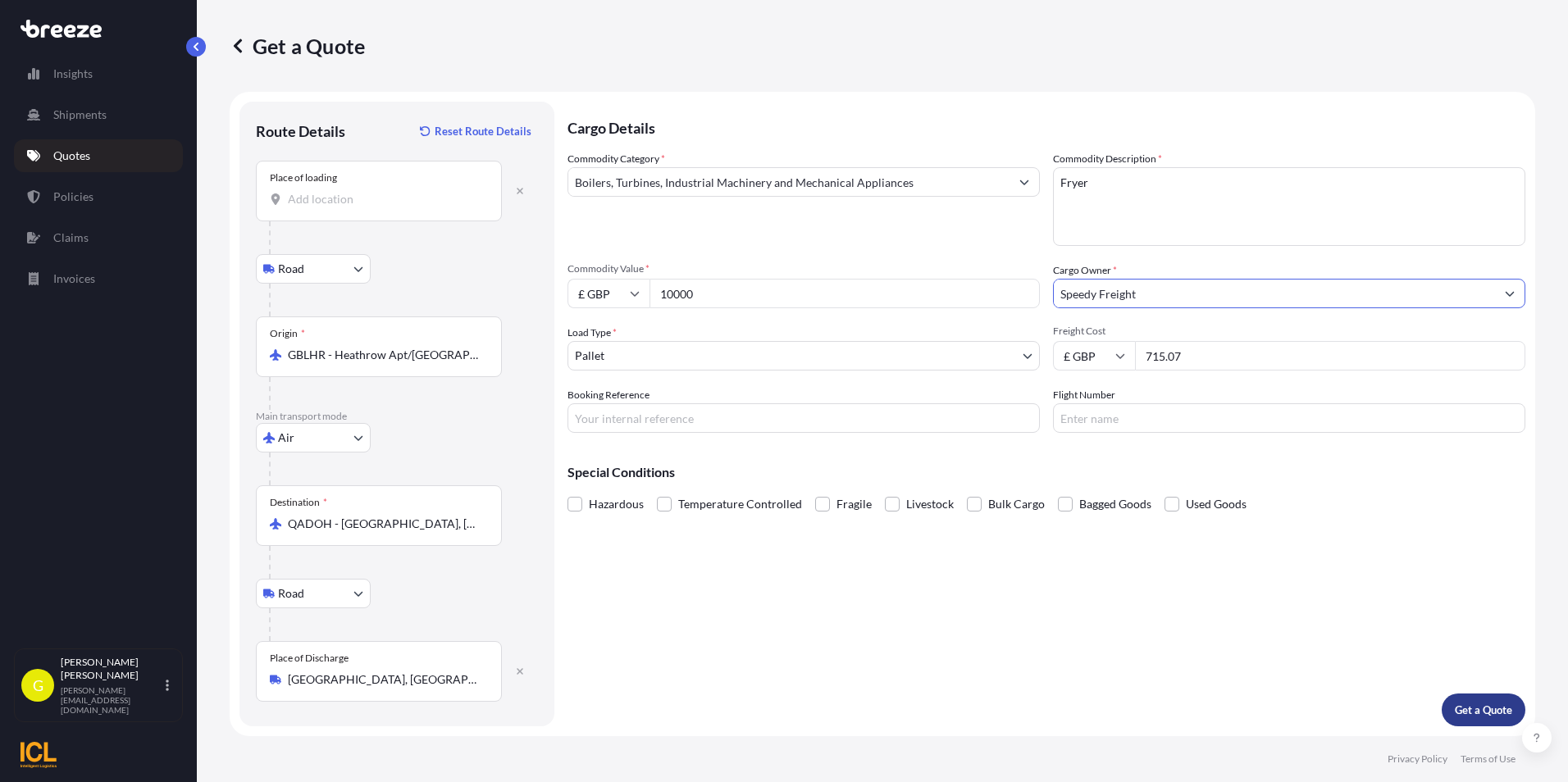
type input "Speedy Freight"
click at [1495, 710] on p "Get a Quote" at bounding box center [1483, 710] width 58 height 16
click at [329, 191] on input "Place of loading Please select a place of loading" at bounding box center [385, 199] width 194 height 16
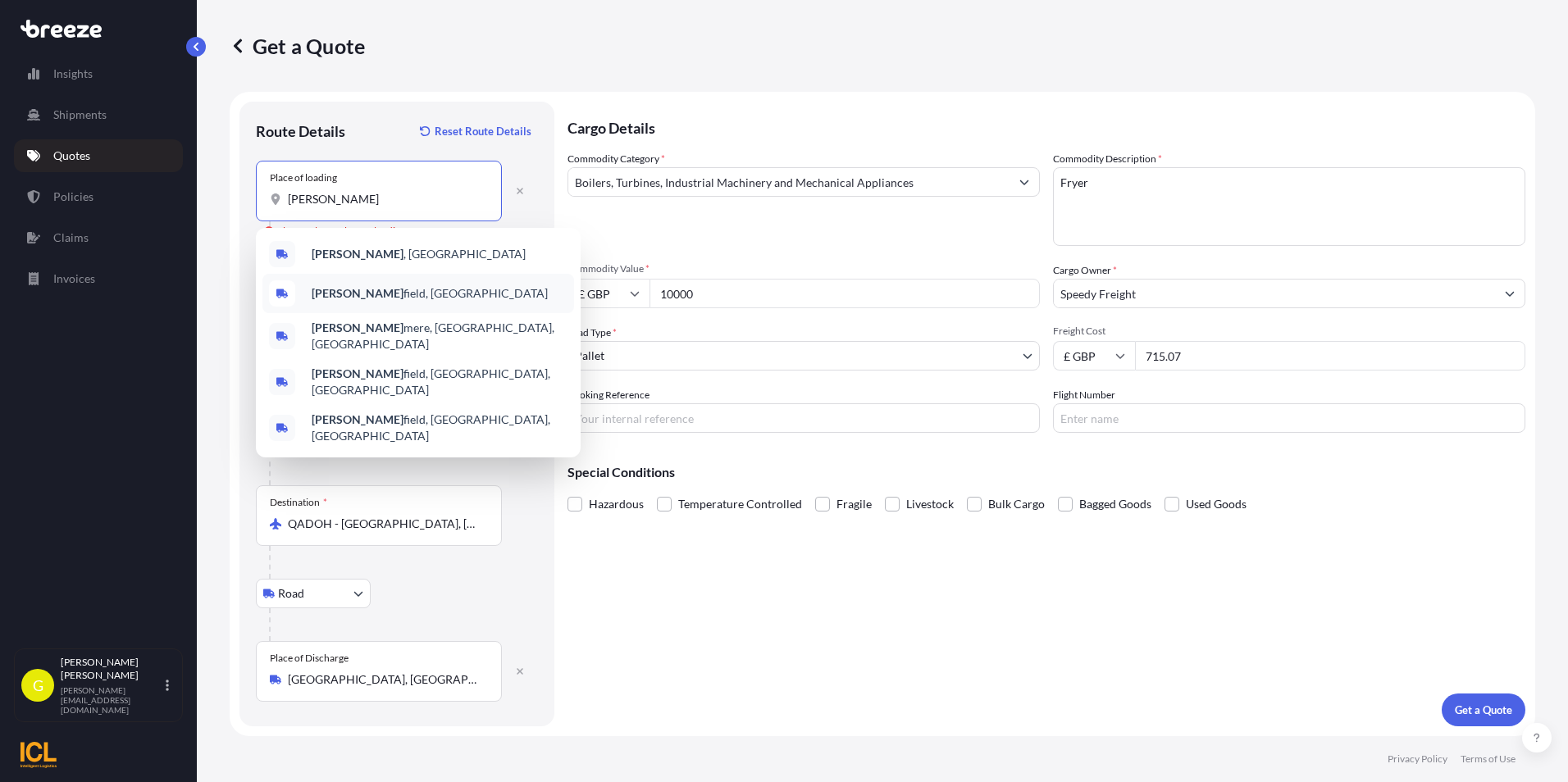
click at [352, 293] on b "[PERSON_NAME]" at bounding box center [358, 293] width 91 height 14
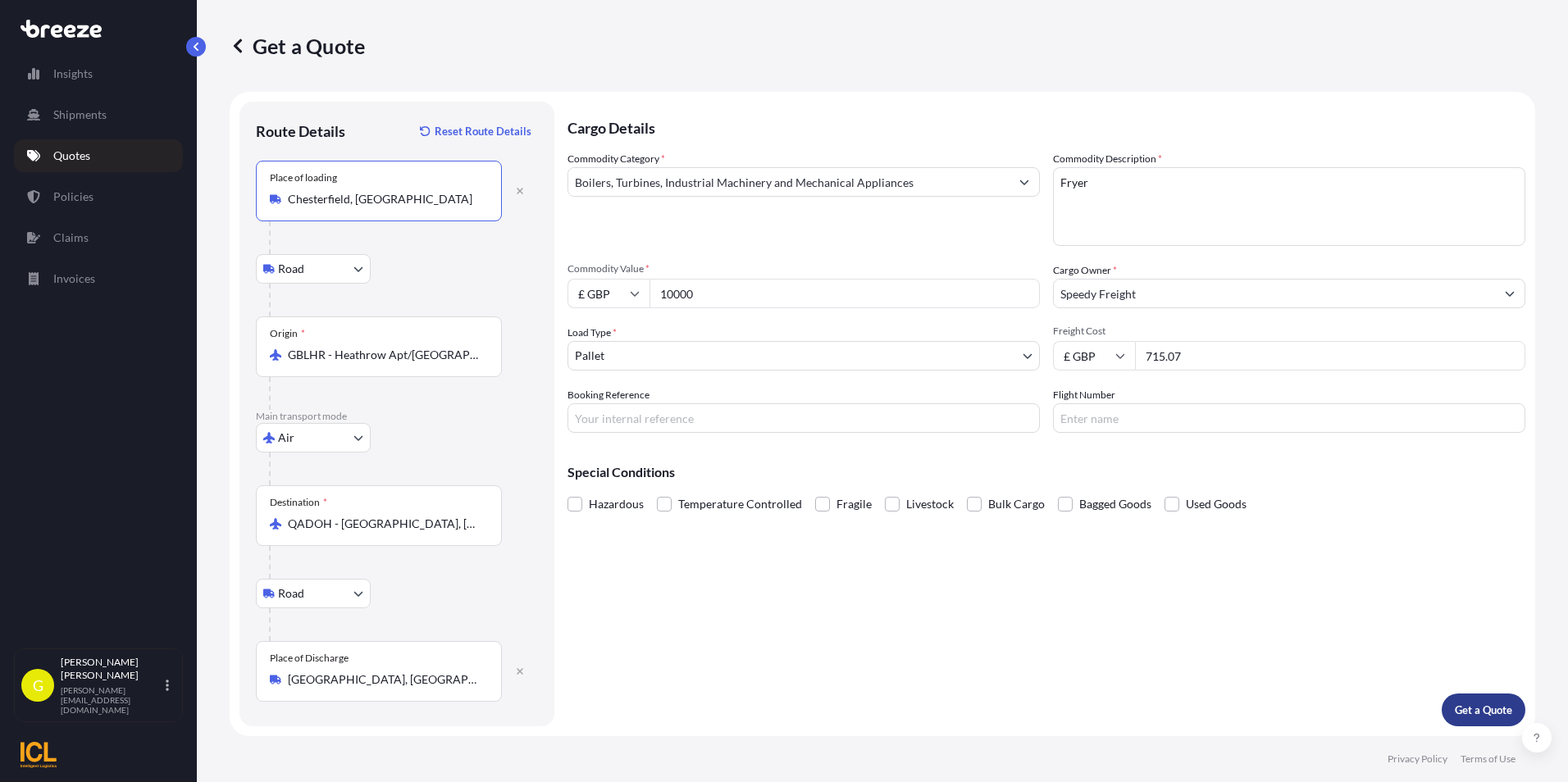
type input "Chesterfield, [GEOGRAPHIC_DATA]"
click at [1478, 701] on button "Get a Quote" at bounding box center [1483, 710] width 83 height 33
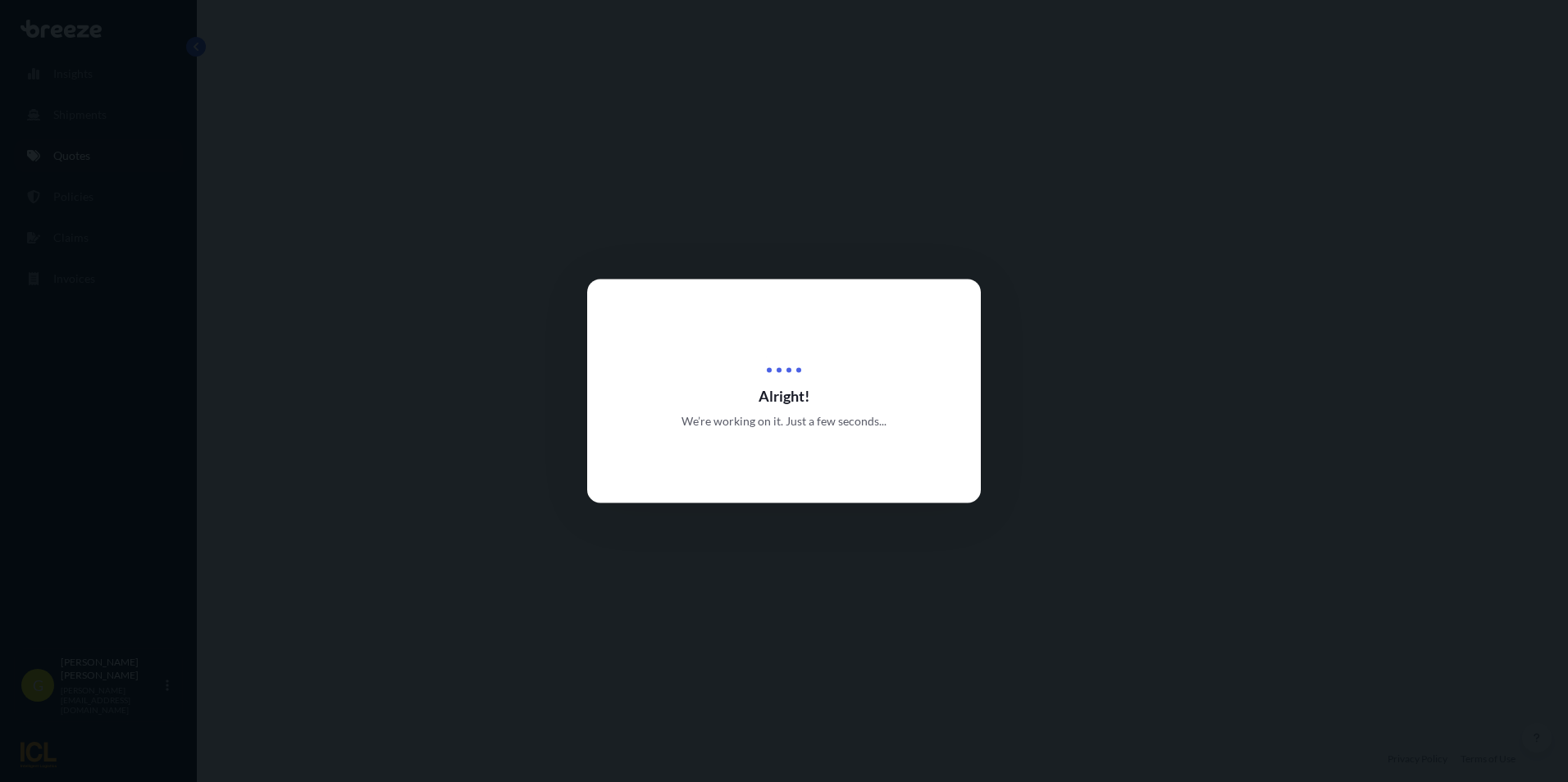
select select "Road"
select select "Air"
select select "Road"
select select "1"
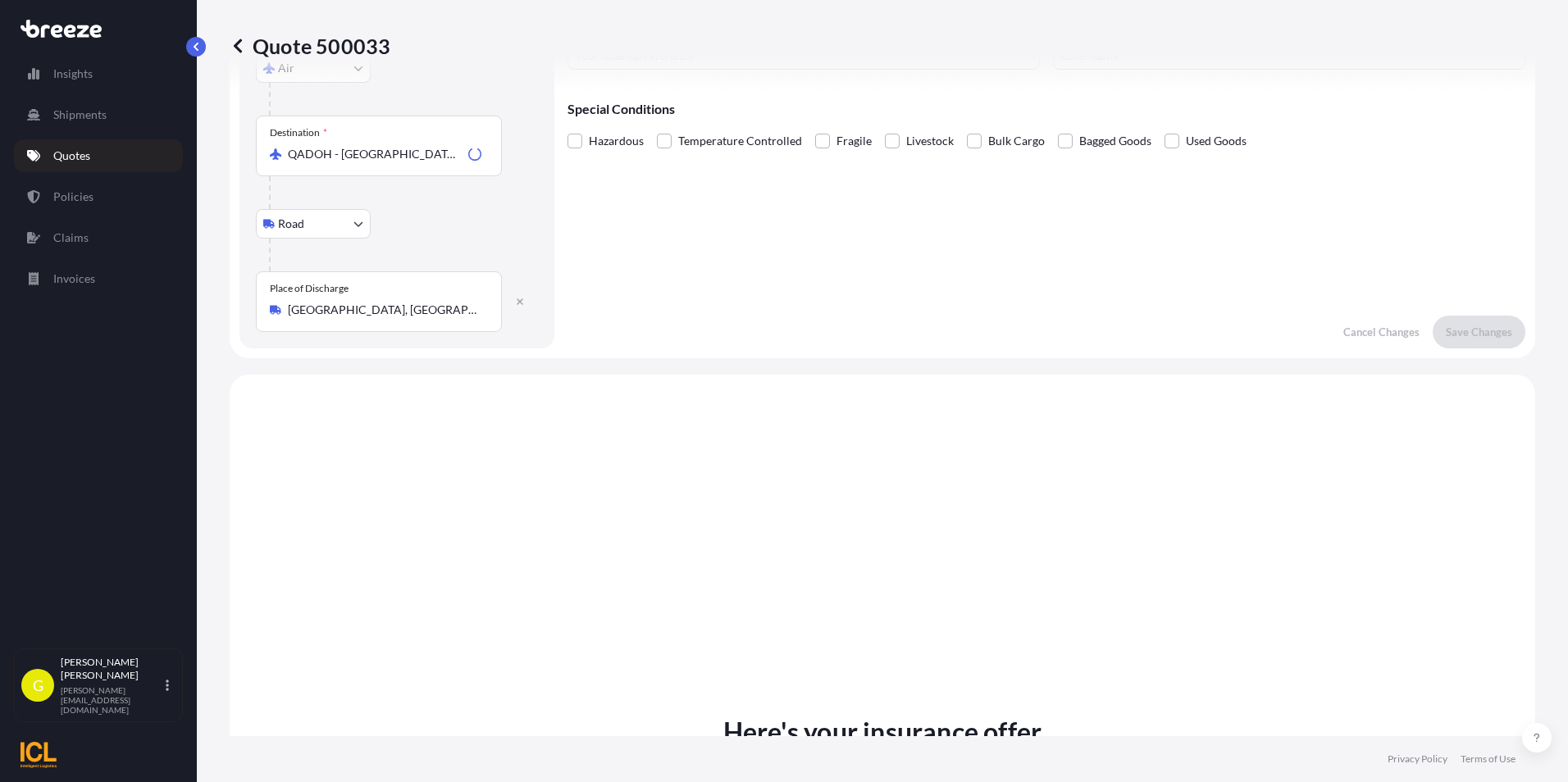
scroll to position [656, 0]
